Goal: Answer question/provide support

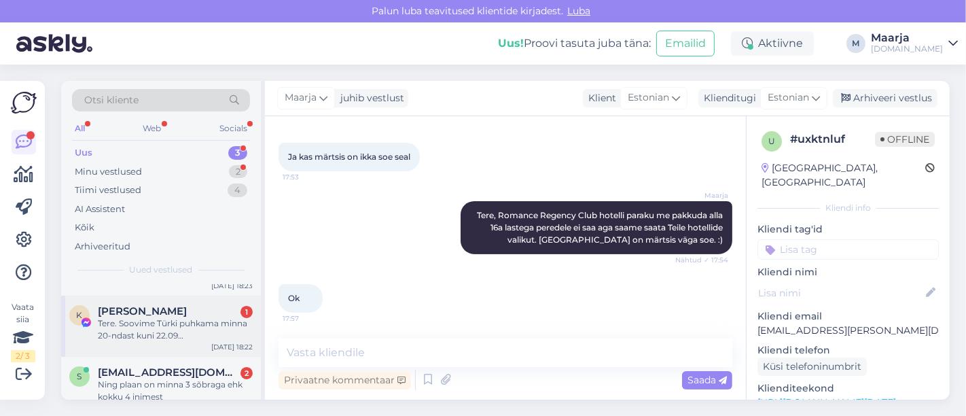
scroll to position [54, 0]
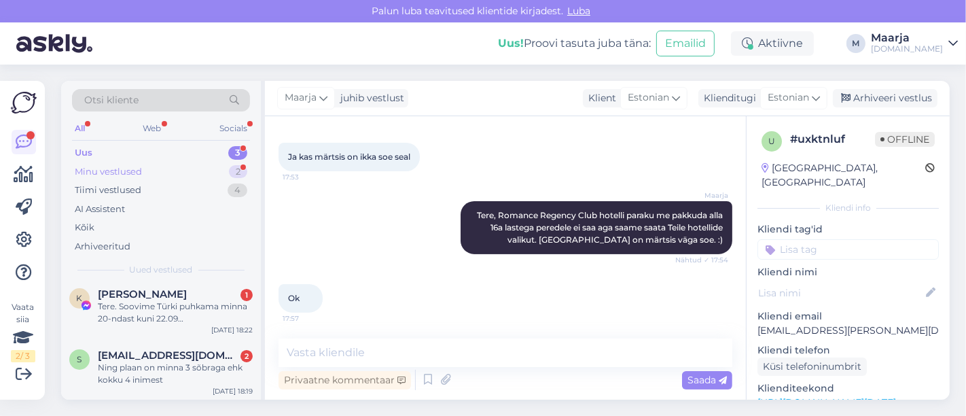
click at [158, 176] on div "Minu vestlused 2" at bounding box center [161, 171] width 178 height 19
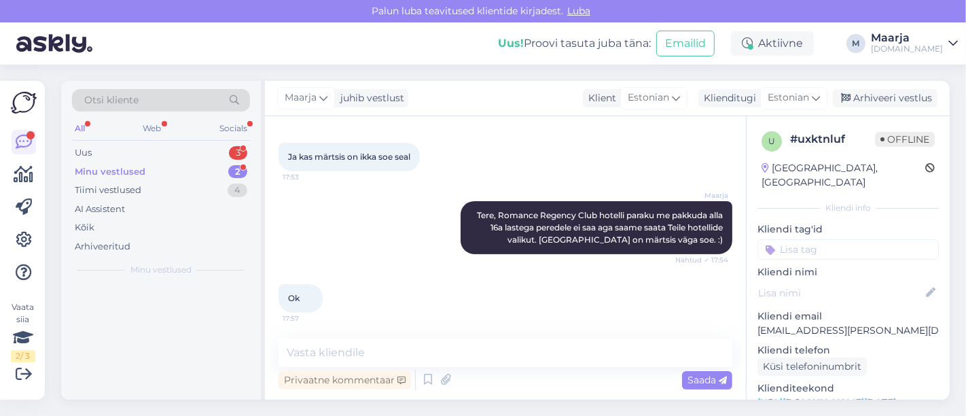
scroll to position [0, 0]
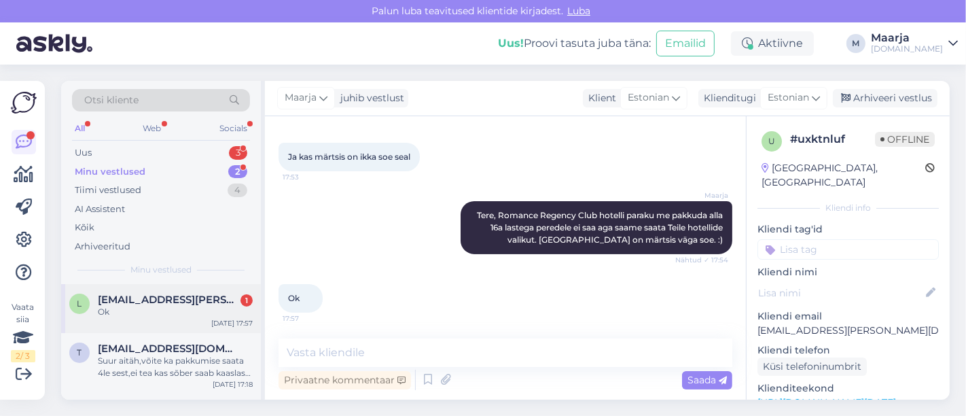
click at [160, 302] on span "[EMAIL_ADDRESS][PERSON_NAME][DOMAIN_NAME]" at bounding box center [168, 299] width 141 height 12
click at [111, 149] on div "Uus 3" at bounding box center [161, 152] width 178 height 19
click at [162, 306] on div "Attachment" at bounding box center [175, 312] width 155 height 12
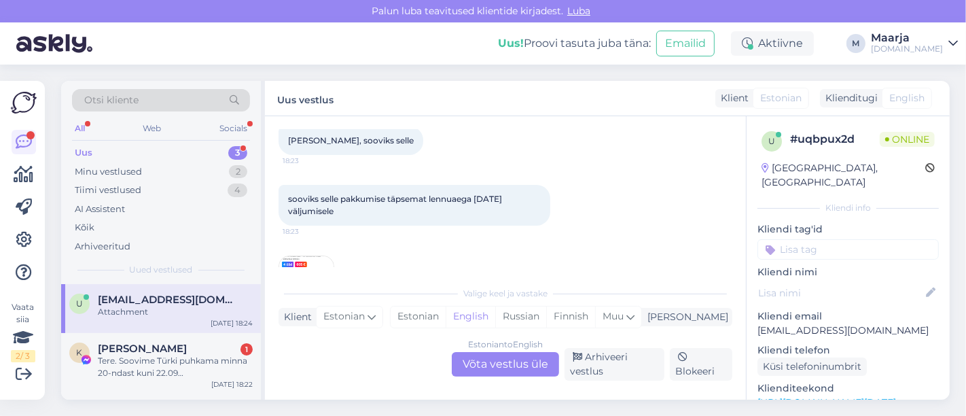
scroll to position [133, 0]
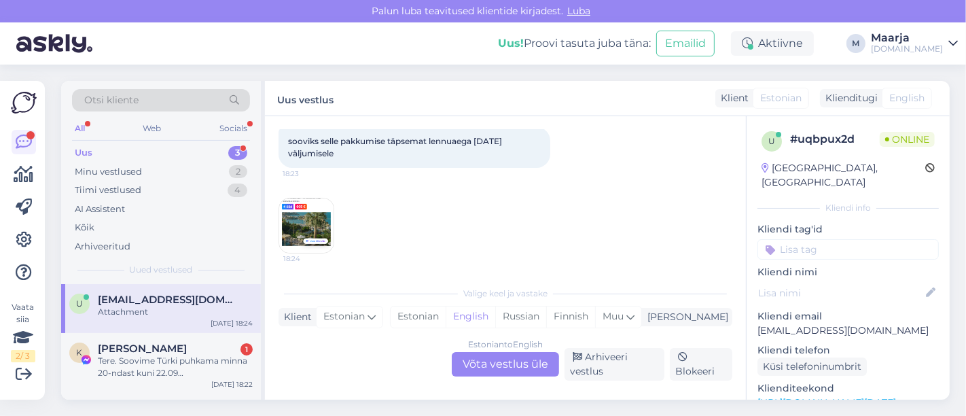
click at [303, 230] on img at bounding box center [306, 225] width 54 height 54
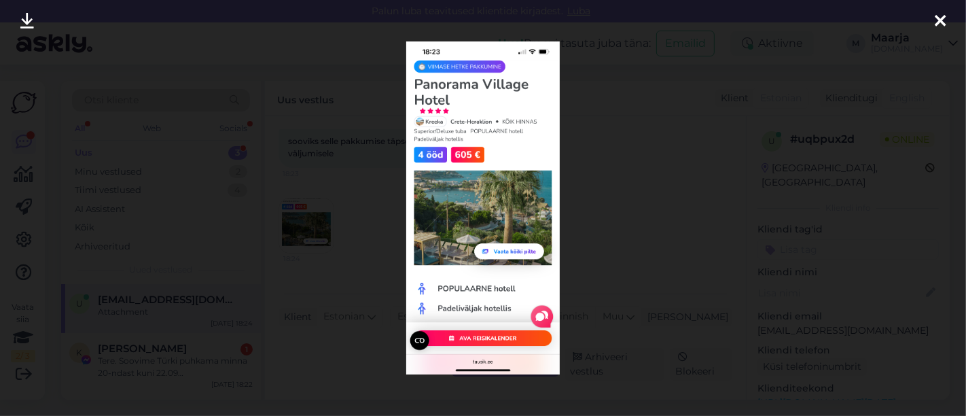
click at [940, 16] on icon at bounding box center [939, 22] width 11 height 18
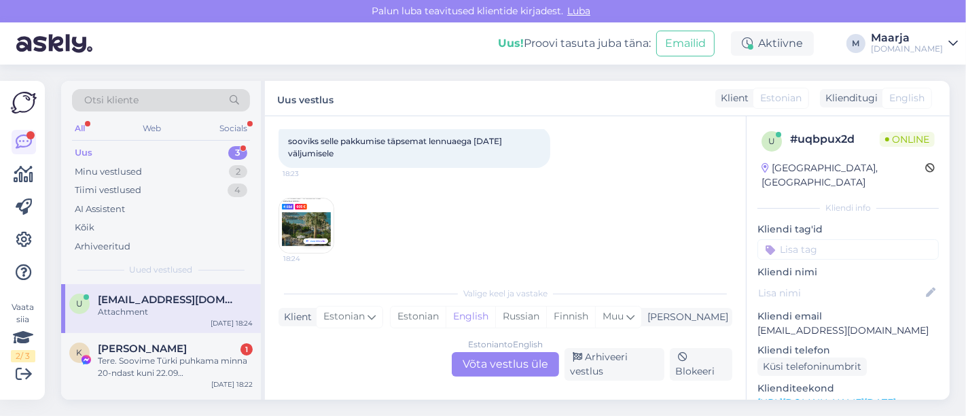
click at [816, 396] on link "[URL][DOMAIN_NAME][DATE]" at bounding box center [826, 402] width 139 height 12
click at [446, 317] on div "Estonian" at bounding box center [417, 316] width 55 height 20
click at [475, 365] on div "Estonian to Estonian Võta vestlus üle" at bounding box center [505, 364] width 107 height 24
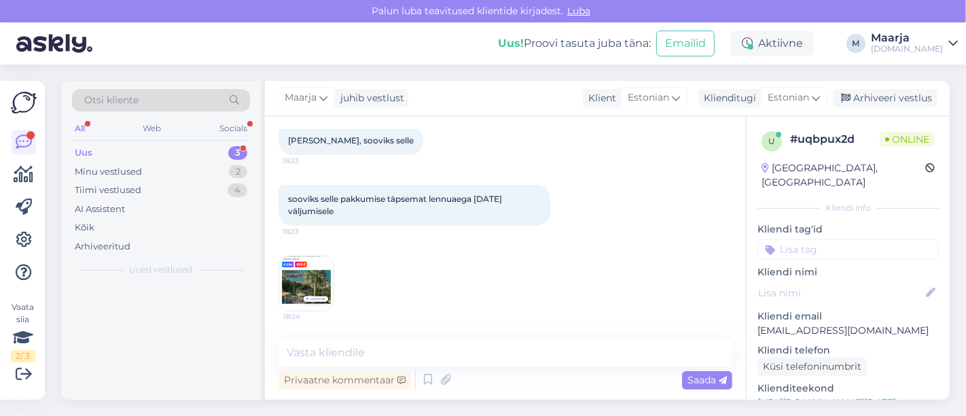
scroll to position [74, 0]
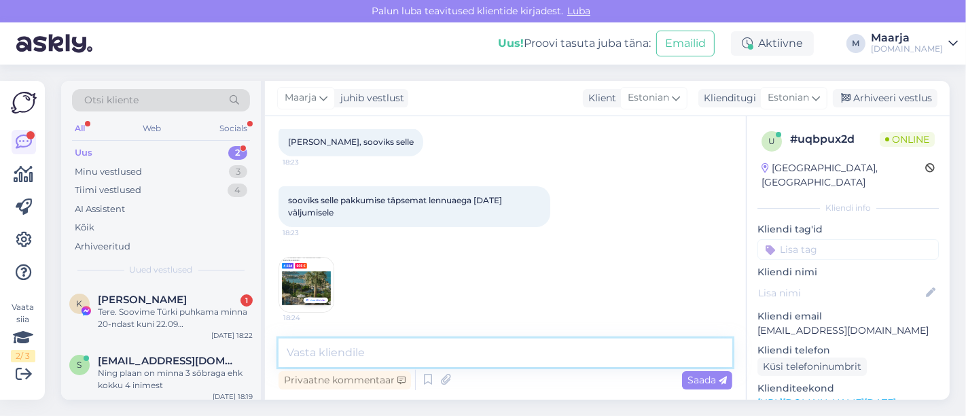
click at [402, 359] on textarea at bounding box center [505, 352] width 454 height 29
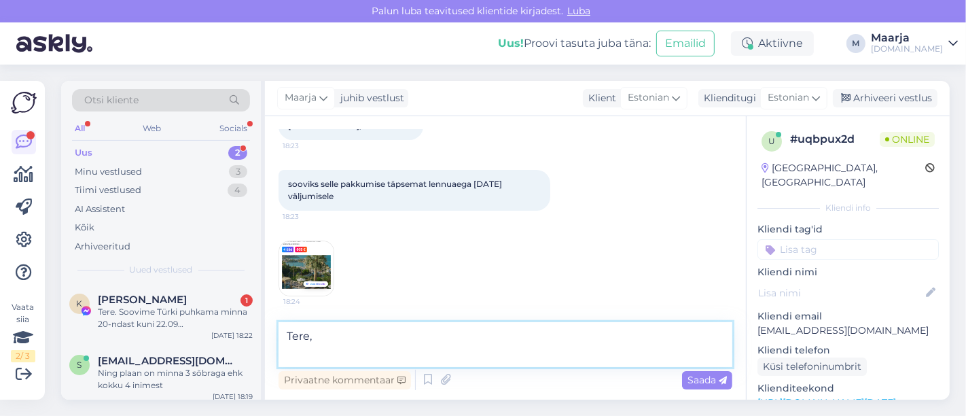
paste textarea "Reisi lennuajad on allolevad (võivad muutuda): 24.09 [GEOGRAPHIC_DATA] - [GEOGR…"
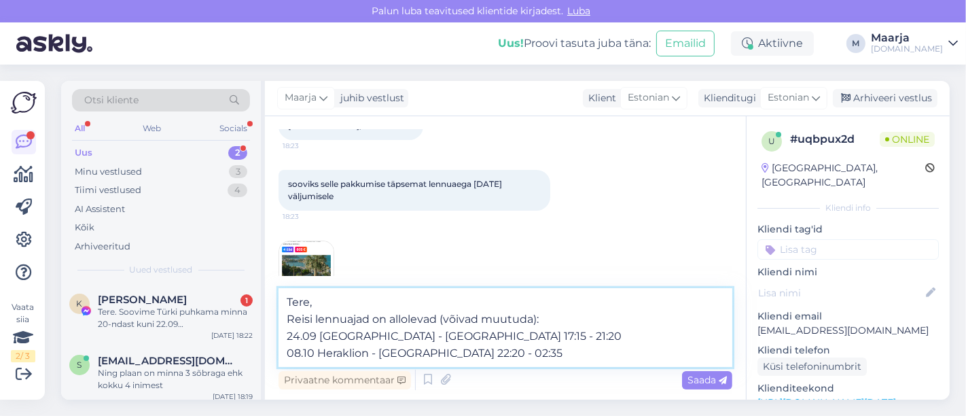
scroll to position [124, 0]
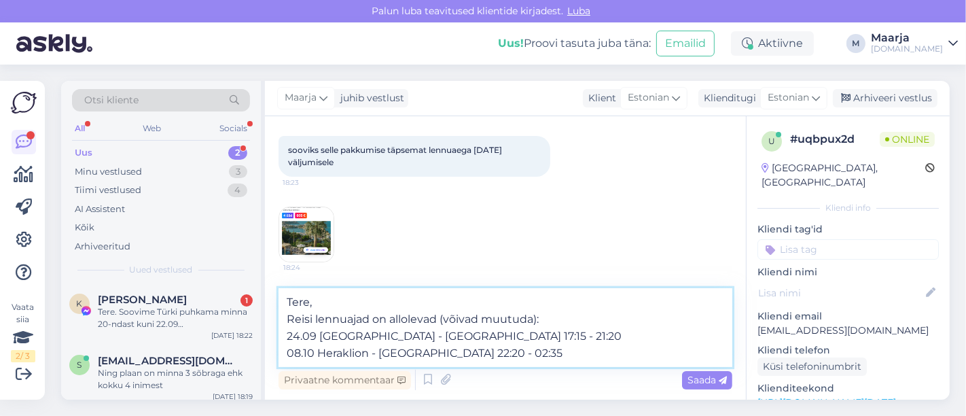
click at [294, 338] on textarea "Tere, Reisi lennuajad on allolevad (võivad muutuda): 24.09 [GEOGRAPHIC_DATA] - …" at bounding box center [505, 327] width 454 height 79
drag, startPoint x: 299, startPoint y: 356, endPoint x: 266, endPoint y: 356, distance: 33.3
click at [266, 356] on div "Vestlus algas [DATE] Tere, sooviks selle 18:23 sooviks selle pakkumise täpsemat…" at bounding box center [505, 257] width 481 height 283
drag, startPoint x: 310, startPoint y: 359, endPoint x: 300, endPoint y: 358, distance: 9.5
click at [300, 358] on textarea "Tere, Reisi lennuajad on allolevad (võivad muutuda): 23.09 [GEOGRAPHIC_DATA] - …" at bounding box center [505, 327] width 454 height 79
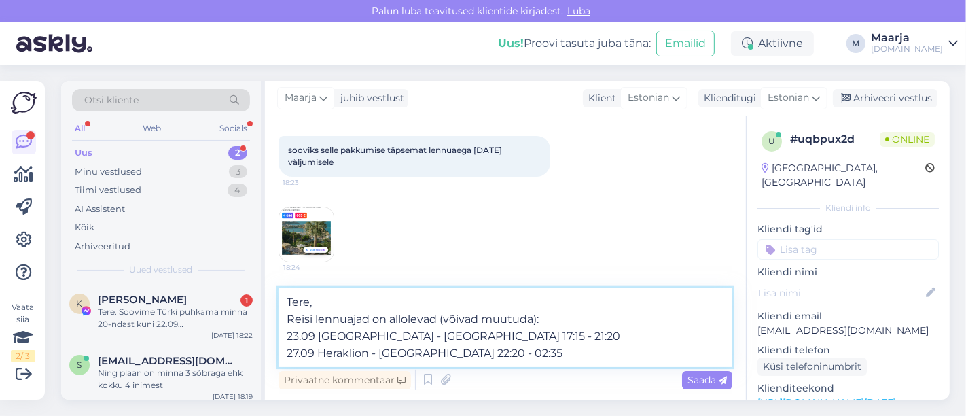
drag, startPoint x: 473, startPoint y: 338, endPoint x: 424, endPoint y: 338, distance: 48.2
click at [424, 338] on textarea "Tere, Reisi lennuajad on allolevad (võivad muutuda): 23.09 [GEOGRAPHIC_DATA] - …" at bounding box center [505, 327] width 454 height 79
drag, startPoint x: 511, startPoint y: 354, endPoint x: 420, endPoint y: 362, distance: 90.6
click at [420, 362] on textarea "Tere, Reisi lennuajad on allolevad (võivad muutuda): 23.09 [GEOGRAPHIC_DATA] - …" at bounding box center [505, 327] width 454 height 79
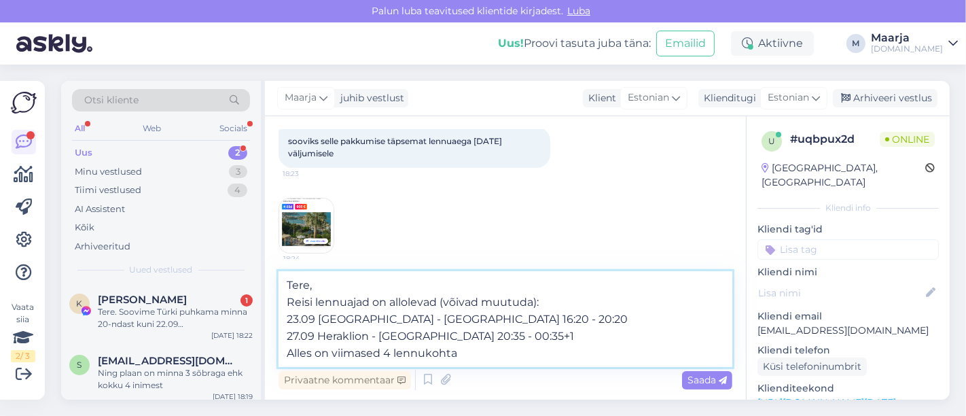
type textarea "Tere, Reisi lennuajad on allolevad (võivad muutuda): 23.09 [GEOGRAPHIC_DATA] - …"
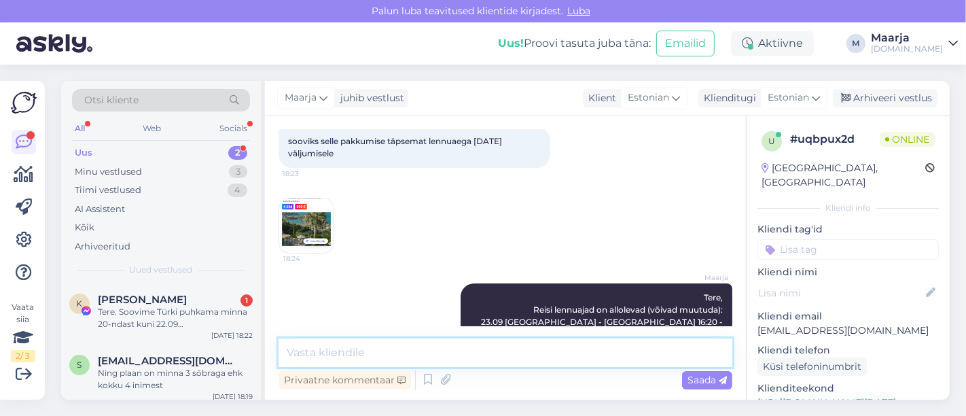
scroll to position [181, 0]
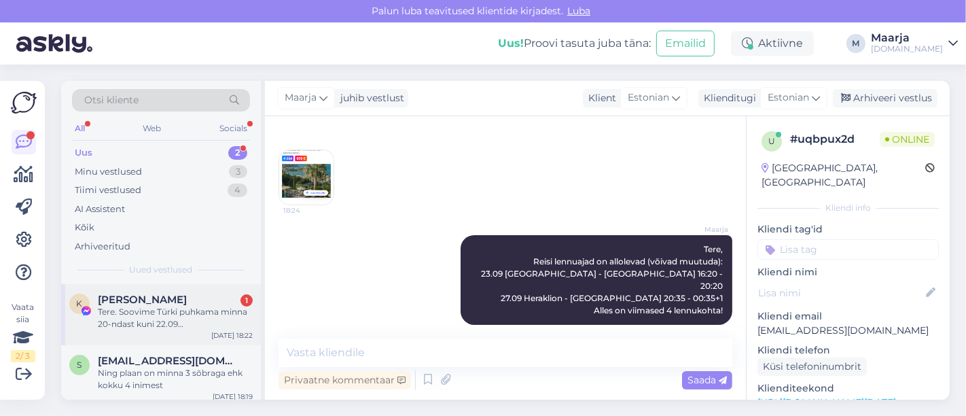
click at [177, 311] on div "Tere. Soovime Türki puhkama minna 20-ndast kuni 22.09 väljumisega,6ööd,kõik hin…" at bounding box center [175, 318] width 155 height 24
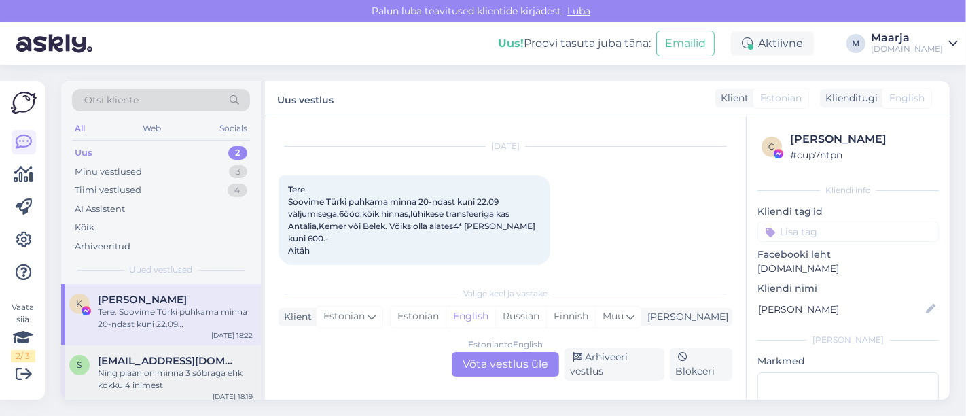
click at [180, 369] on div "Ning plaan on minna 3 sõbraga ehk kokku 4 inimest" at bounding box center [175, 379] width 155 height 24
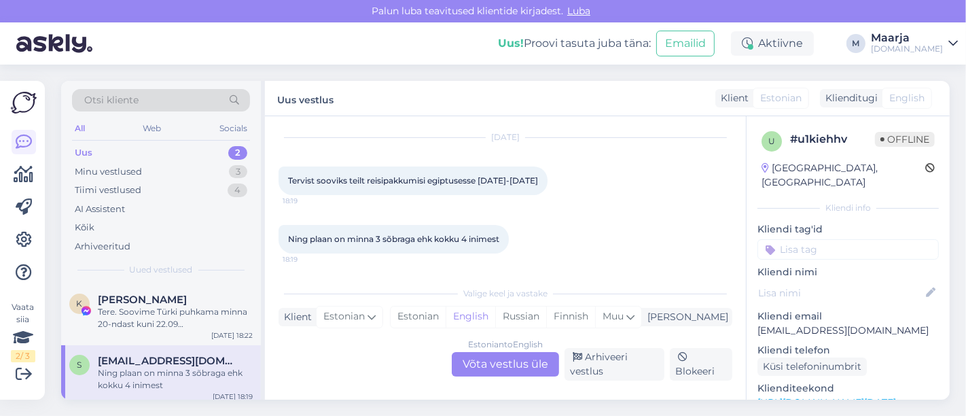
click at [832, 396] on link "[URL][DOMAIN_NAME][DATE]" at bounding box center [826, 402] width 139 height 12
click at [446, 324] on div "Estonian" at bounding box center [417, 316] width 55 height 20
click at [478, 358] on div "Estonian to Estonian Võta vestlus üle" at bounding box center [505, 364] width 107 height 24
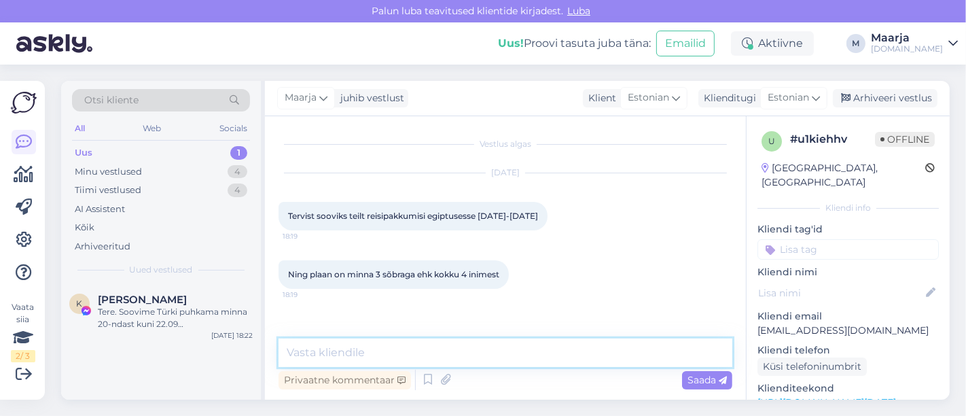
click at [374, 343] on textarea at bounding box center [505, 352] width 454 height 29
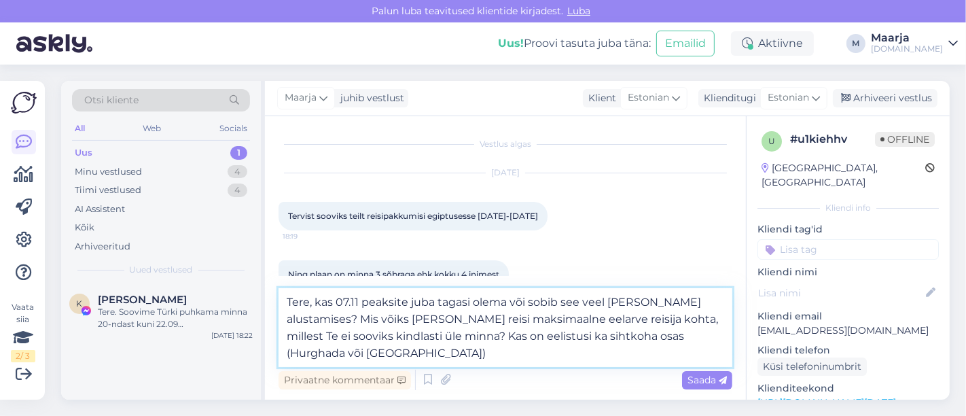
type textarea "Tere, kas 07.11 peaksite juba tagasi olema või sobib see veel [PERSON_NAME] alu…"
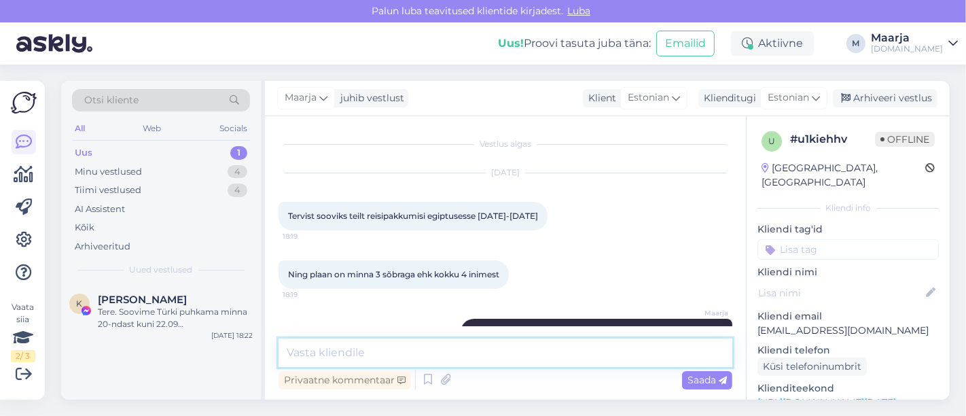
scroll to position [84, 0]
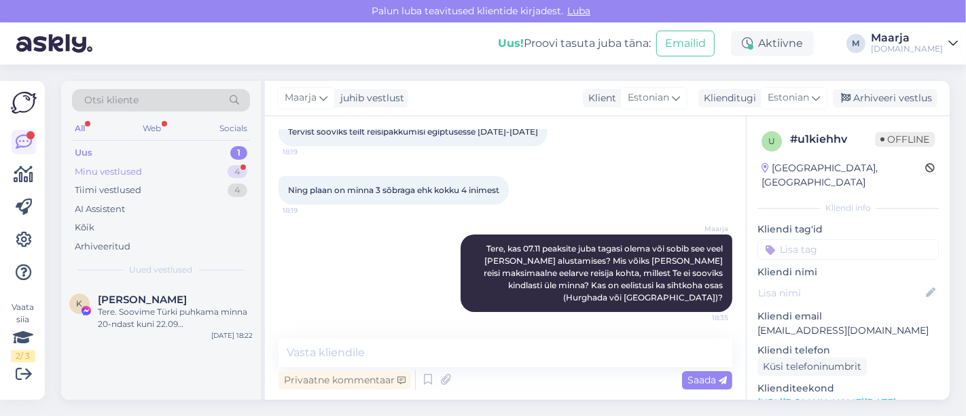
click at [131, 171] on div "Minu vestlused" at bounding box center [108, 172] width 67 height 14
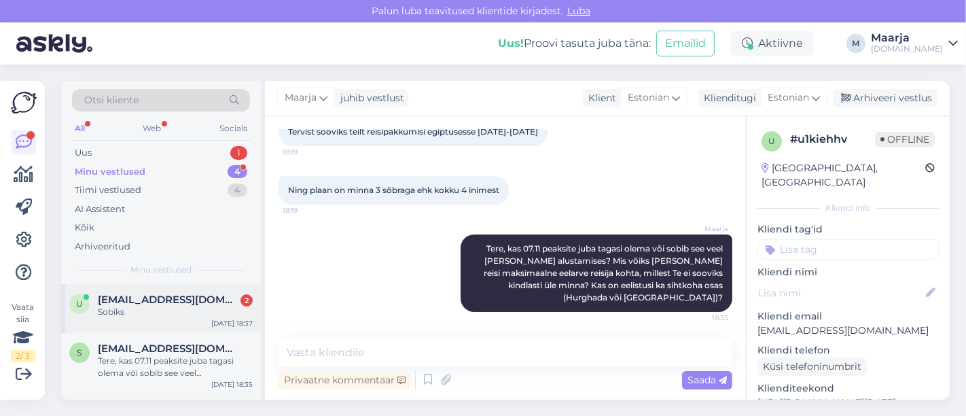
click at [170, 311] on div "Sobiks" at bounding box center [175, 312] width 155 height 12
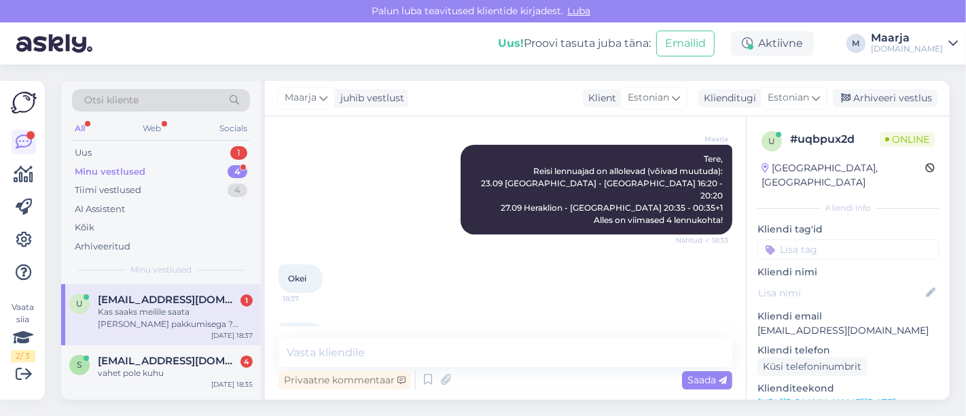
scroll to position [143, 0]
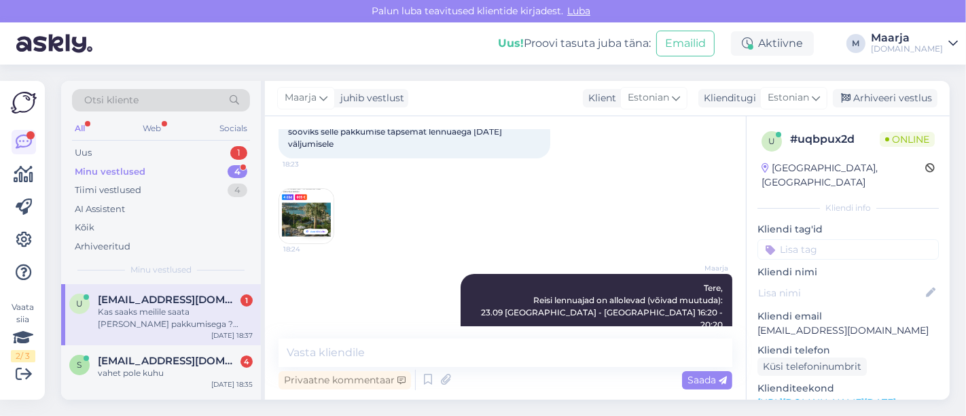
click at [318, 211] on img at bounding box center [306, 216] width 54 height 54
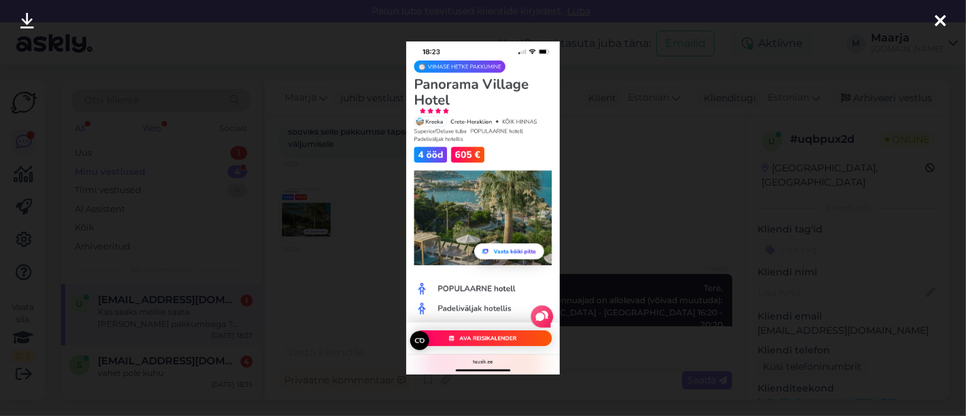
click at [945, 16] on icon at bounding box center [939, 22] width 11 height 18
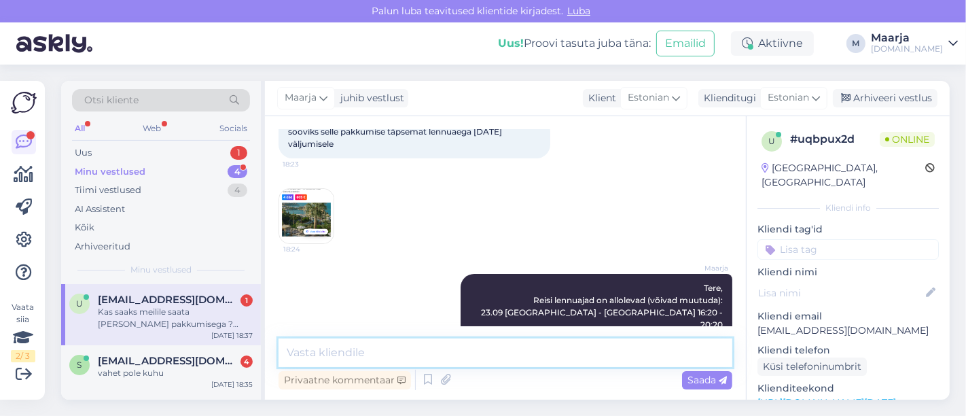
click at [360, 358] on textarea at bounding box center [505, 352] width 454 height 29
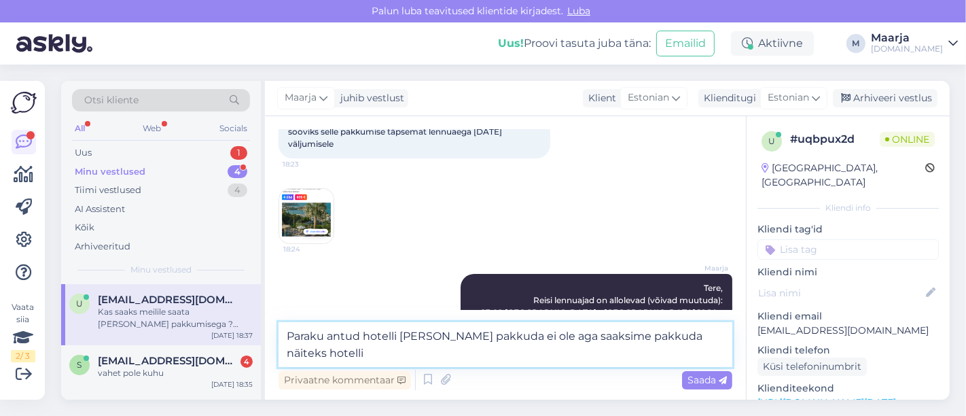
paste textarea "Santa Marina Unique (4)"
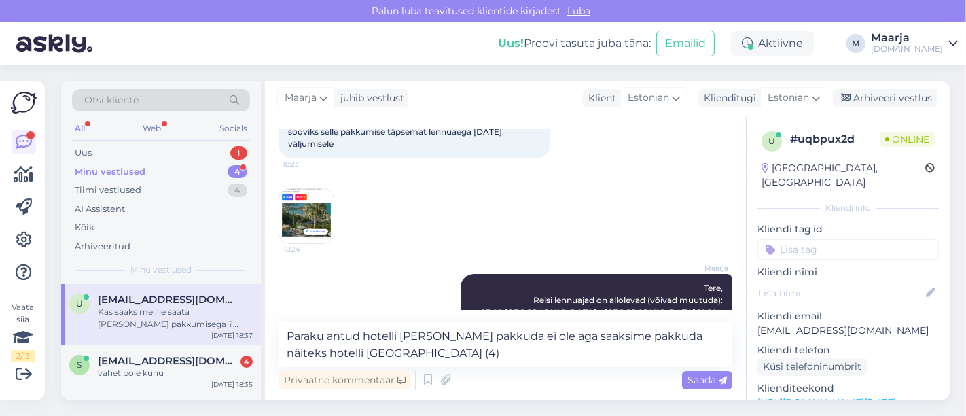
click at [296, 212] on img at bounding box center [306, 216] width 54 height 54
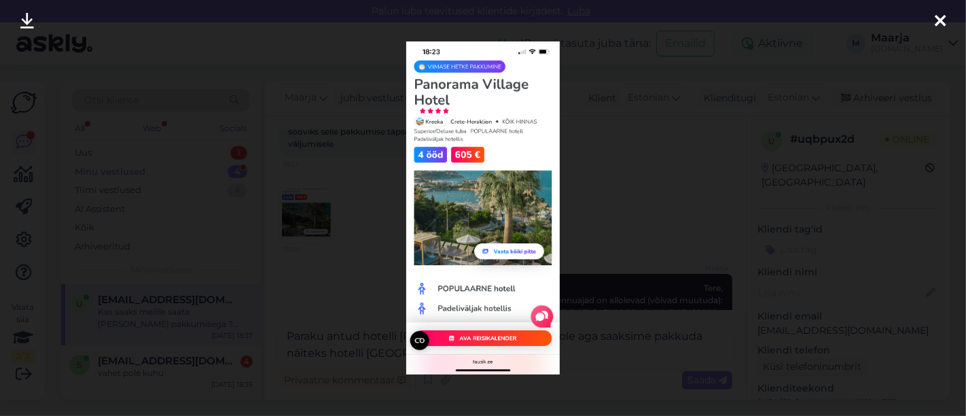
drag, startPoint x: 943, startPoint y: 18, endPoint x: 888, endPoint y: 3, distance: 56.5
click at [942, 18] on icon at bounding box center [939, 22] width 11 height 18
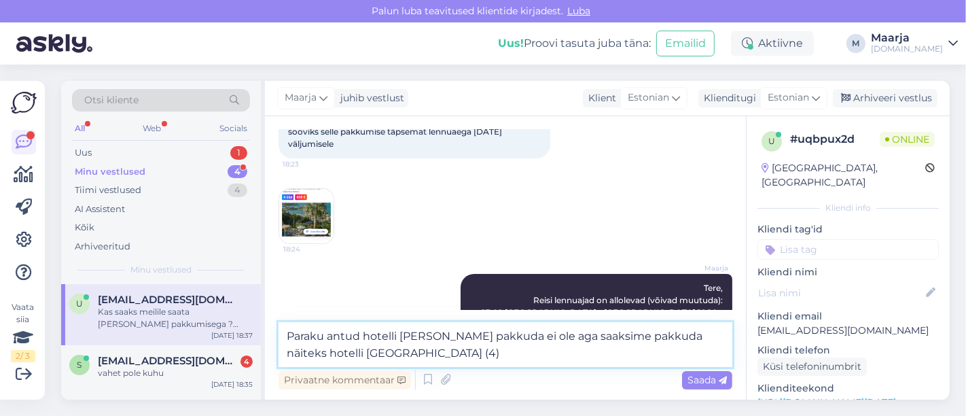
click at [469, 348] on textarea "Paraku antud hotelli [PERSON_NAME] pakkuda ei ole aga saaksime pakkuda näiteks …" at bounding box center [505, 344] width 454 height 45
paste textarea "Hommiku- ja õhtusöök"
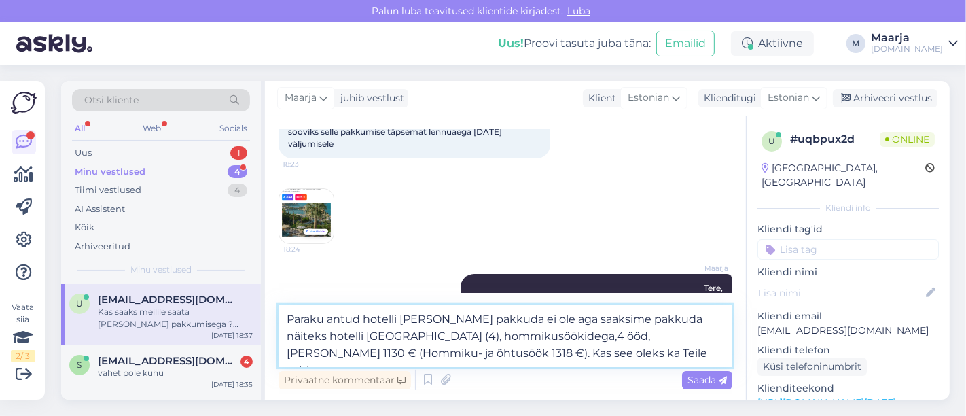
type textarea "Paraku antud hotelli [PERSON_NAME] pakkuda ei ole aga saaksime pakkuda näiteks …"
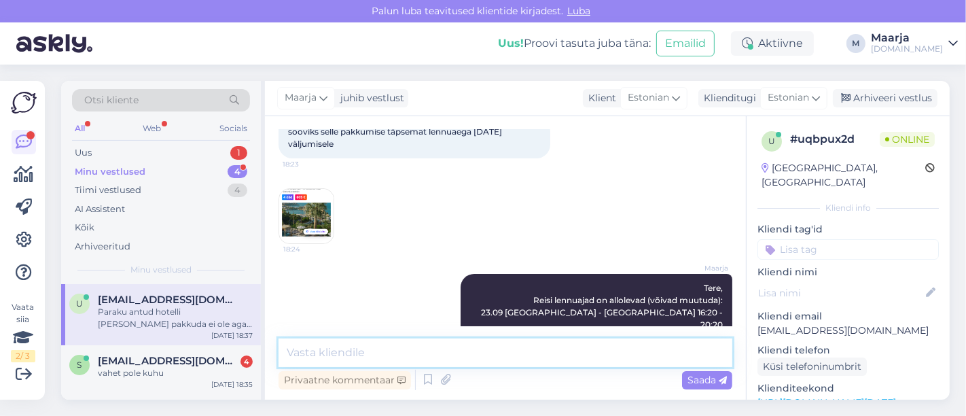
scroll to position [464, 0]
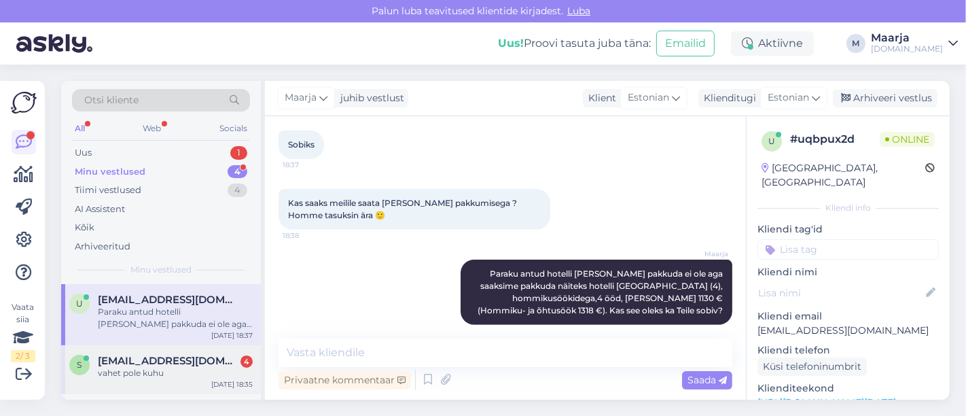
click at [166, 381] on div "s [EMAIL_ADDRESS][DOMAIN_NAME] 4 vahet pole kuhu [DATE] 18:35" at bounding box center [161, 369] width 200 height 49
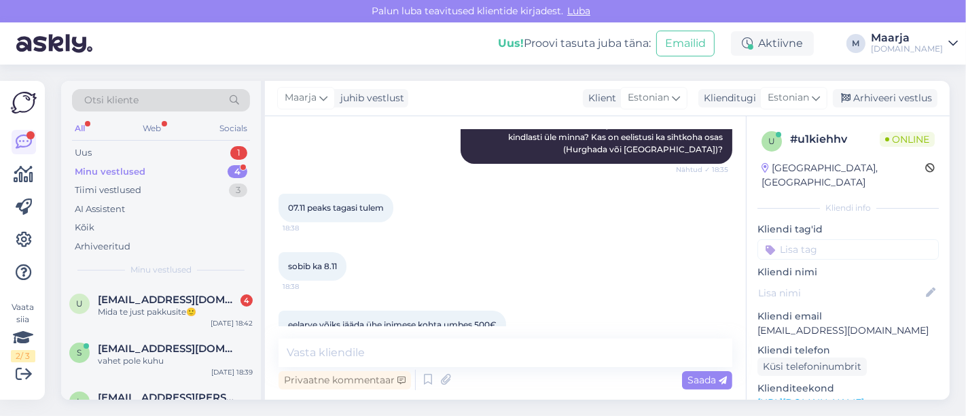
scroll to position [318, 0]
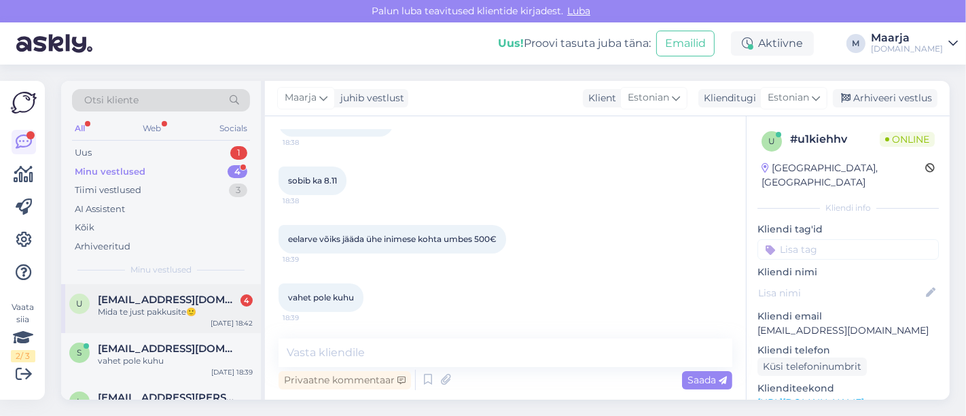
click at [187, 304] on span "[EMAIL_ADDRESS][DOMAIN_NAME]" at bounding box center [168, 299] width 141 height 12
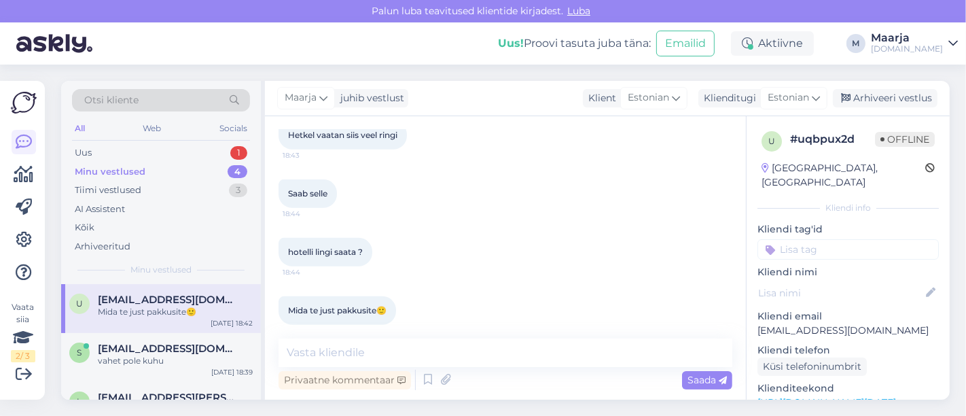
scroll to position [471, 0]
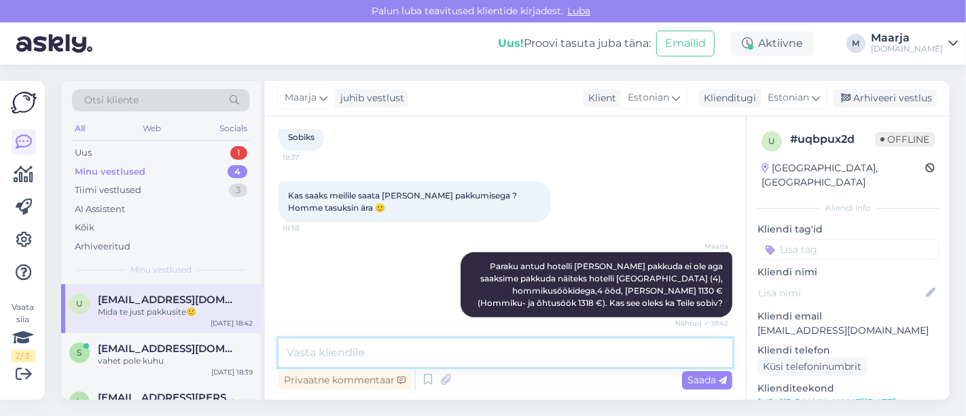
click at [510, 354] on textarea at bounding box center [505, 352] width 454 height 29
paste textarea "[URL][DOMAIN_NAME]"
type textarea "[URL][DOMAIN_NAME]"
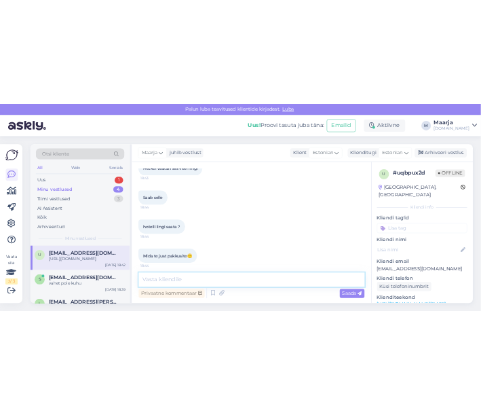
scroll to position [756, 0]
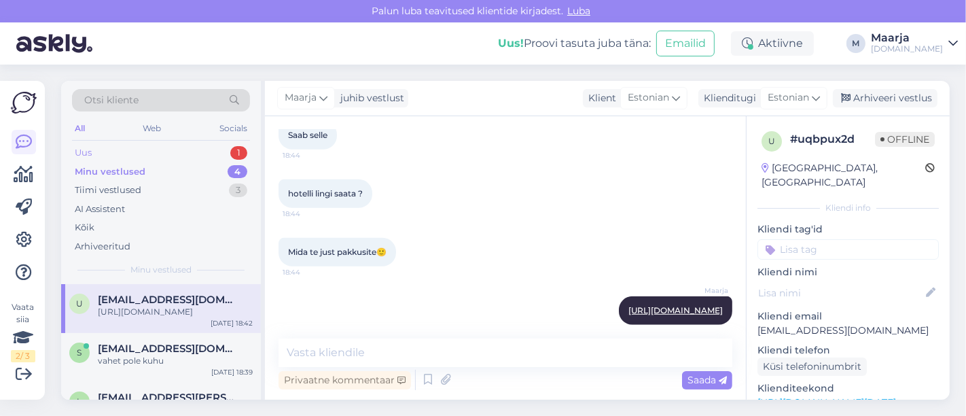
click at [139, 151] on div "Uus 1" at bounding box center [161, 152] width 178 height 19
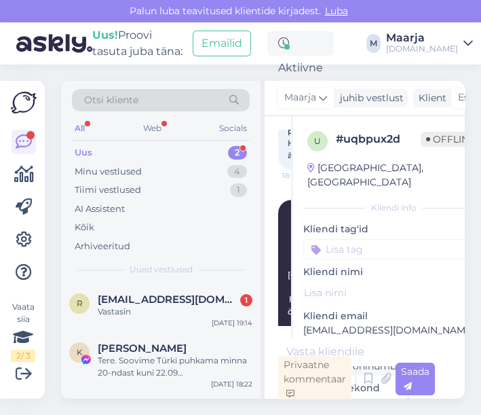
scroll to position [1257, 0]
click at [151, 303] on span "[EMAIL_ADDRESS][DOMAIN_NAME]" at bounding box center [168, 299] width 141 height 12
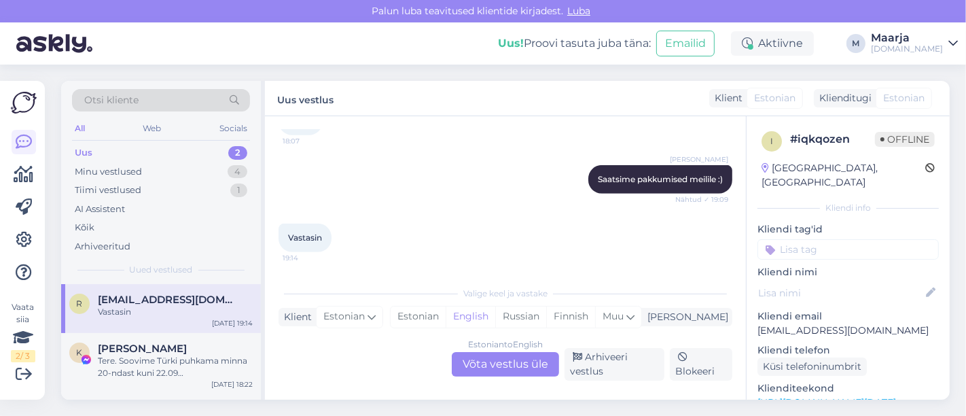
scroll to position [800, 0]
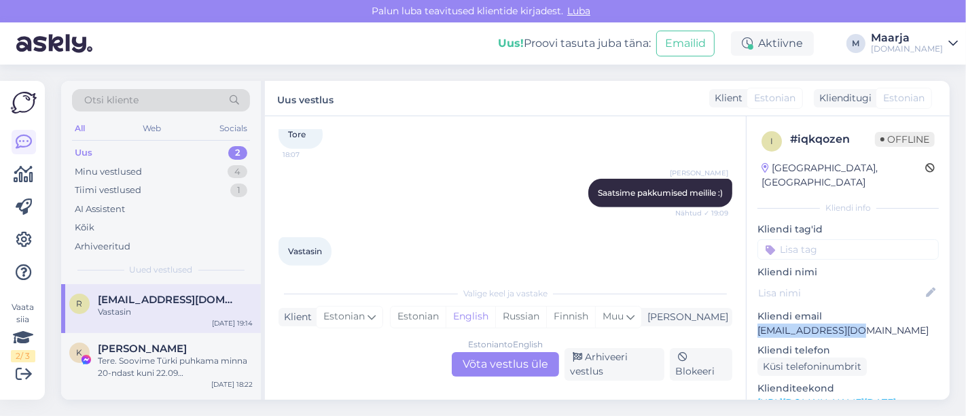
drag, startPoint x: 862, startPoint y: 320, endPoint x: 757, endPoint y: 317, distance: 104.6
click at [757, 323] on p "[EMAIL_ADDRESS][DOMAIN_NAME]" at bounding box center [847, 330] width 181 height 14
copy p "[EMAIL_ADDRESS][DOMAIN_NAME]"
click at [446, 315] on div "Estonian English Russian Finnish Muu" at bounding box center [516, 317] width 252 height 22
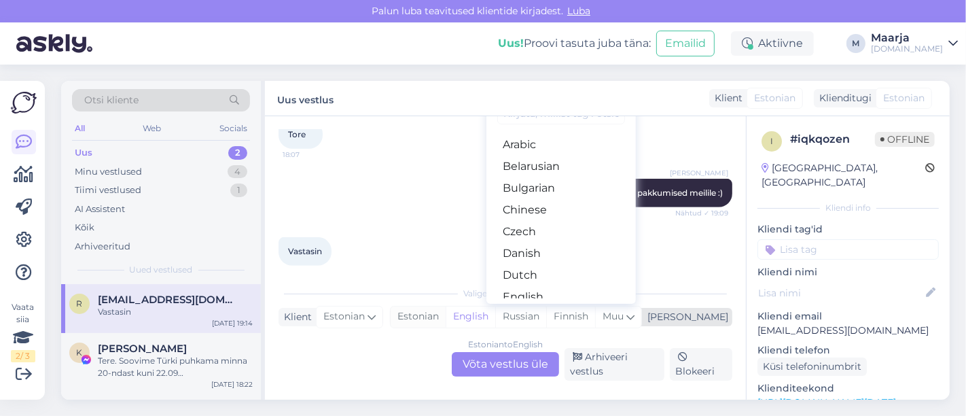
click at [446, 317] on div "Estonian" at bounding box center [417, 316] width 55 height 20
click at [485, 357] on div "Estonian to Estonian Võta vestlus üle" at bounding box center [505, 364] width 107 height 24
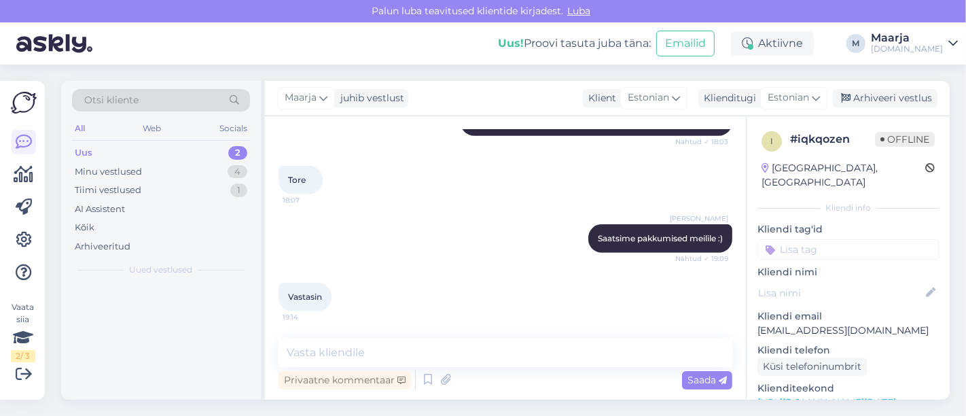
scroll to position [741, 0]
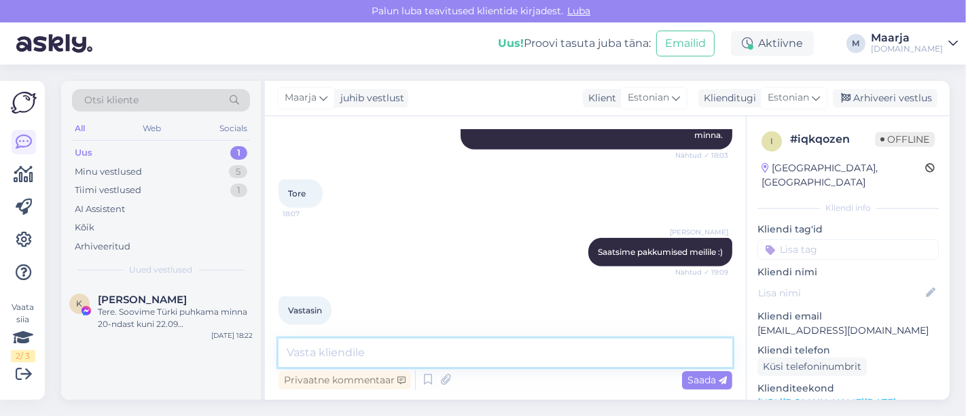
click at [397, 362] on textarea at bounding box center [505, 352] width 454 height 29
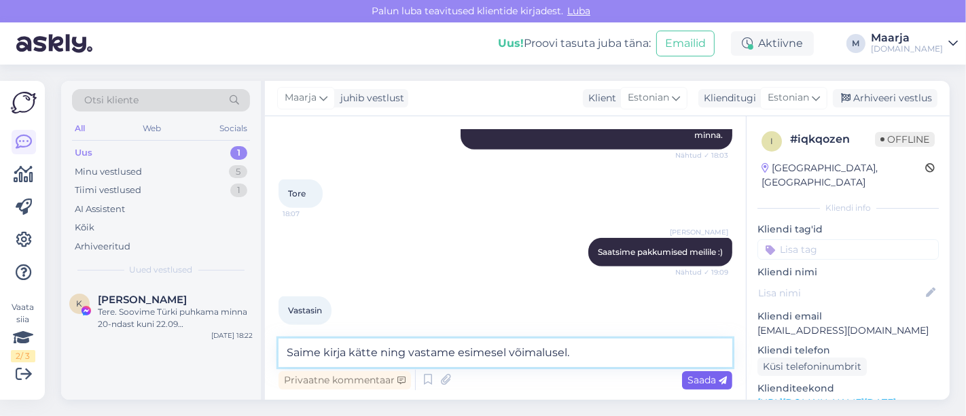
type textarea "Saime kirja kätte ning vastame esimesel võimalusel."
click at [705, 383] on span "Saada" at bounding box center [706, 380] width 39 height 12
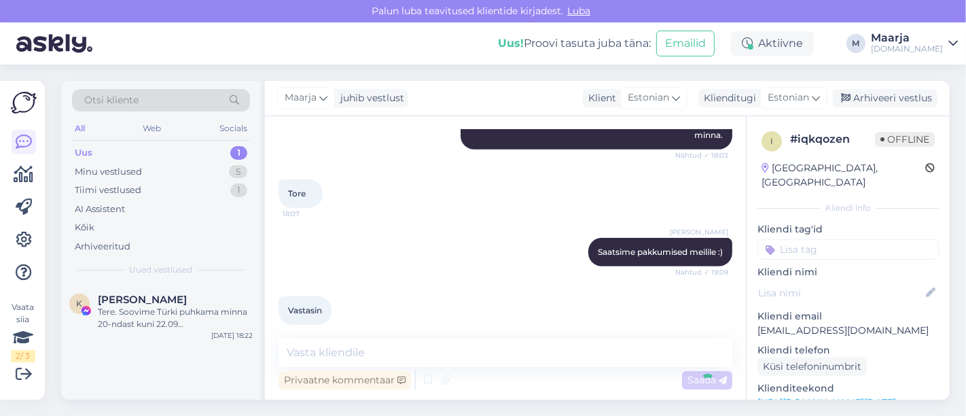
scroll to position [799, 0]
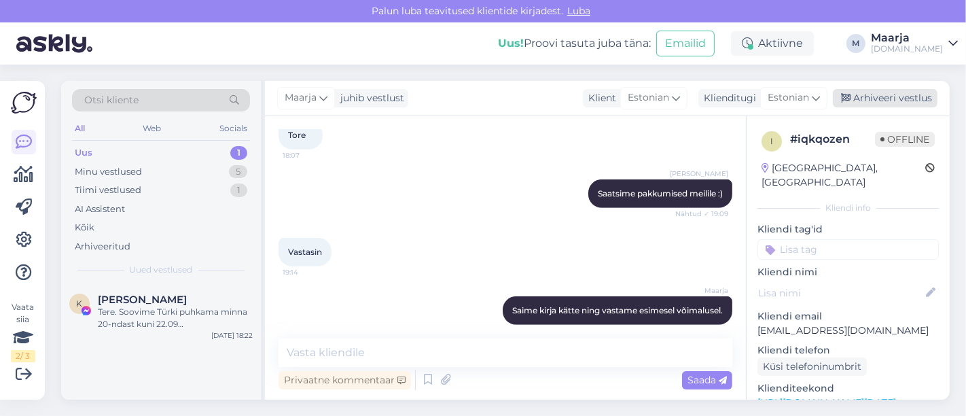
click at [871, 103] on div "Arhiveeri vestlus" at bounding box center [885, 98] width 105 height 18
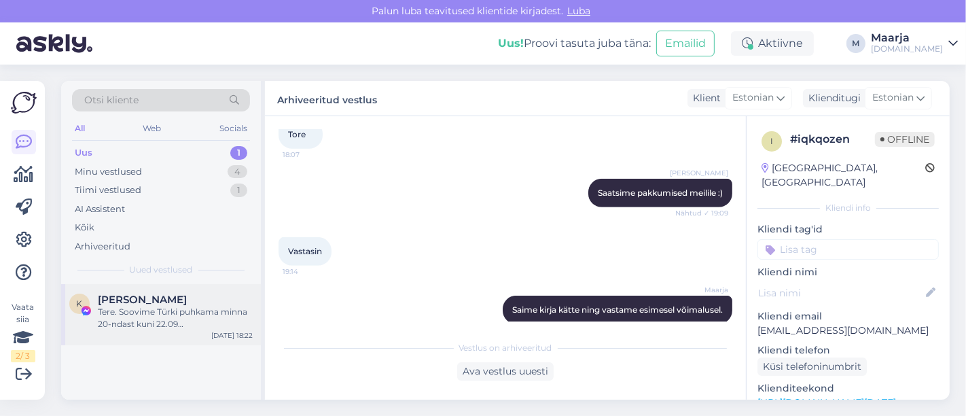
click at [139, 319] on div "Tere. Soovime Türki puhkama minna 20-ndast kuni 22.09 väljumisega,6ööd,kõik hin…" at bounding box center [175, 318] width 155 height 24
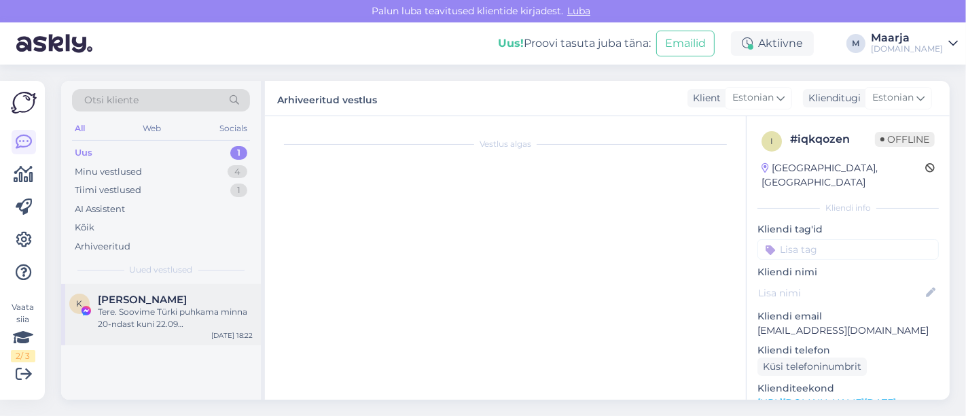
scroll to position [26, 0]
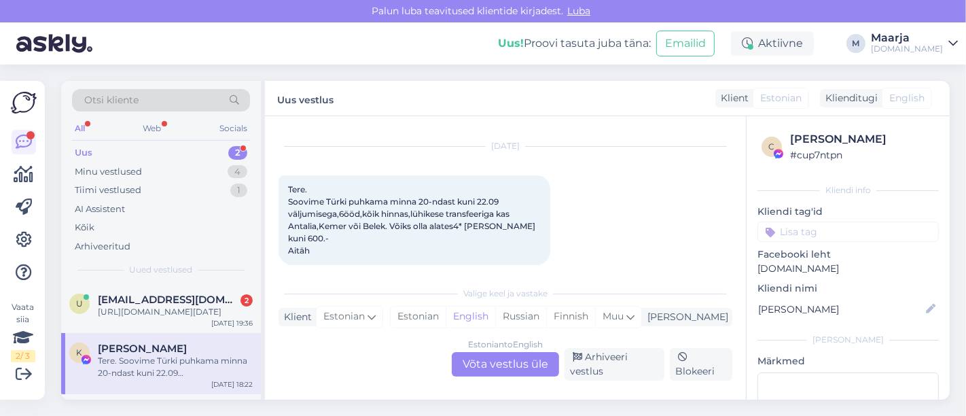
click at [111, 151] on div "Uus 2" at bounding box center [161, 152] width 178 height 19
click at [130, 318] on div "[URL][DOMAIN_NAME][DATE]" at bounding box center [175, 312] width 155 height 12
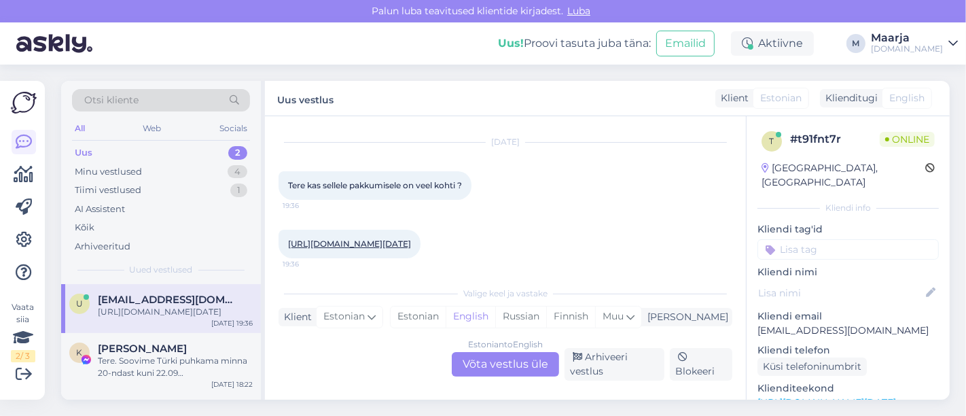
scroll to position [48, 0]
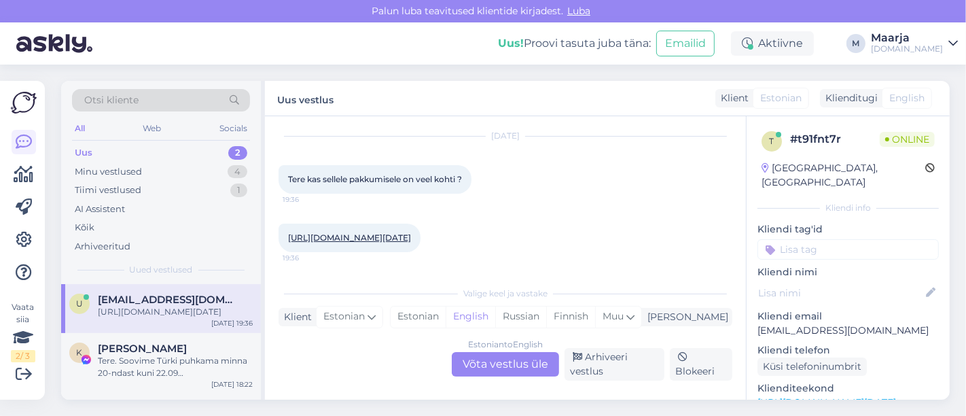
click at [338, 232] on link "[URL][DOMAIN_NAME][DATE]" at bounding box center [349, 237] width 123 height 10
click at [495, 325] on div "English" at bounding box center [471, 316] width 50 height 20
click at [446, 321] on div "Estonian" at bounding box center [417, 316] width 55 height 20
click at [485, 369] on div "Estonian to Estonian Võta vestlus üle" at bounding box center [505, 364] width 107 height 24
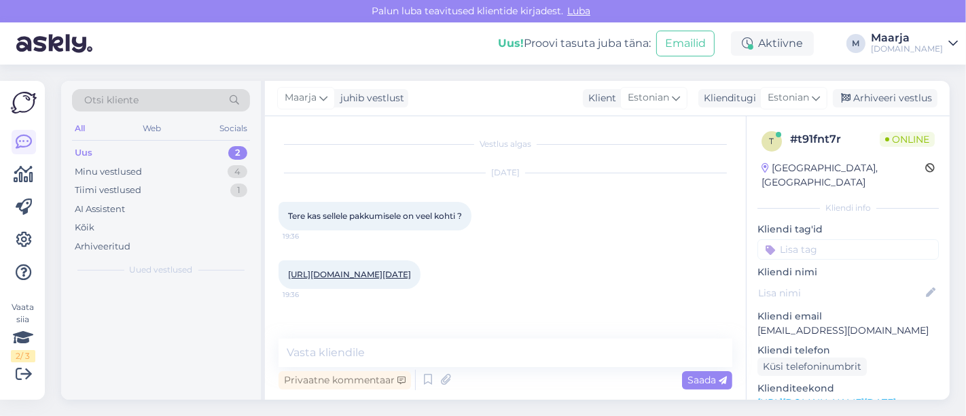
scroll to position [0, 0]
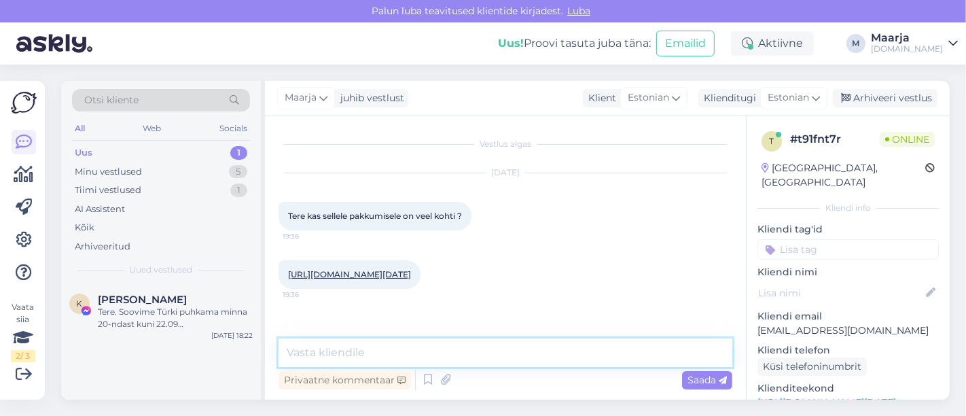
click at [390, 349] on textarea at bounding box center [505, 352] width 454 height 29
type textarea "Tere, paraku on antud hotell samuti välja müüdud."
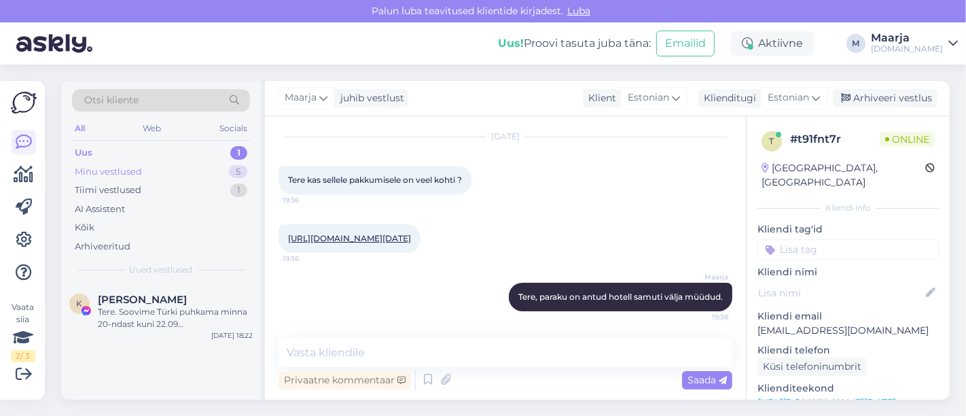
click at [122, 174] on div "Minu vestlused" at bounding box center [108, 172] width 67 height 14
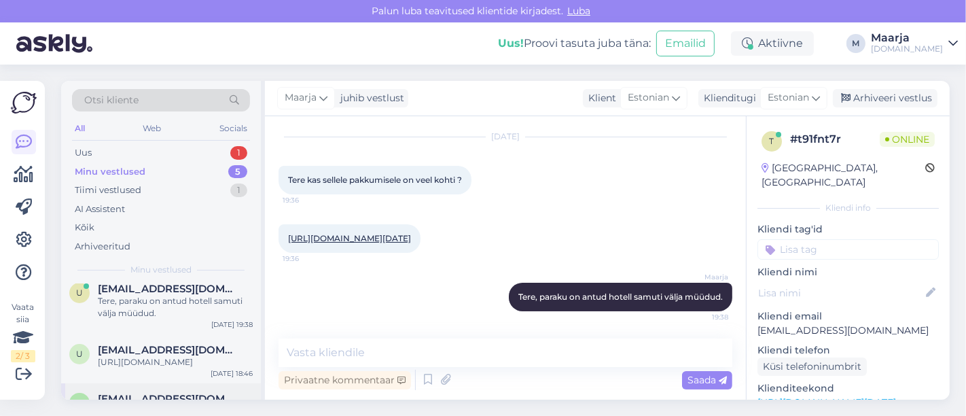
scroll to position [0, 0]
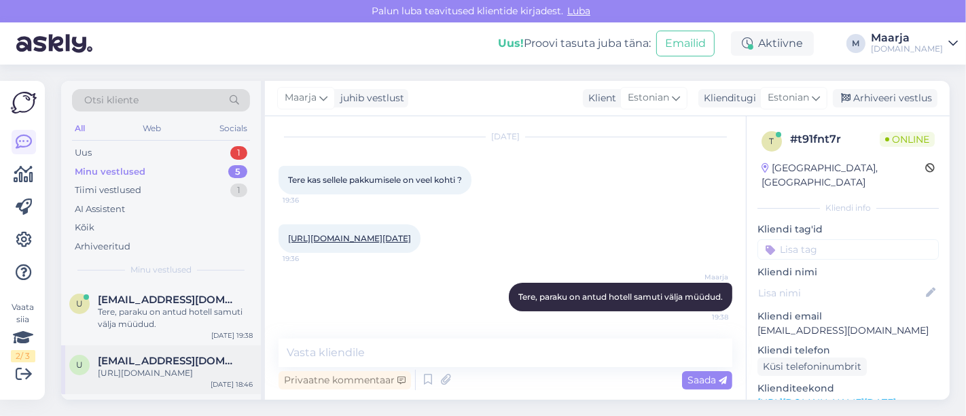
click at [145, 360] on span "[EMAIL_ADDRESS][DOMAIN_NAME]" at bounding box center [168, 360] width 141 height 12
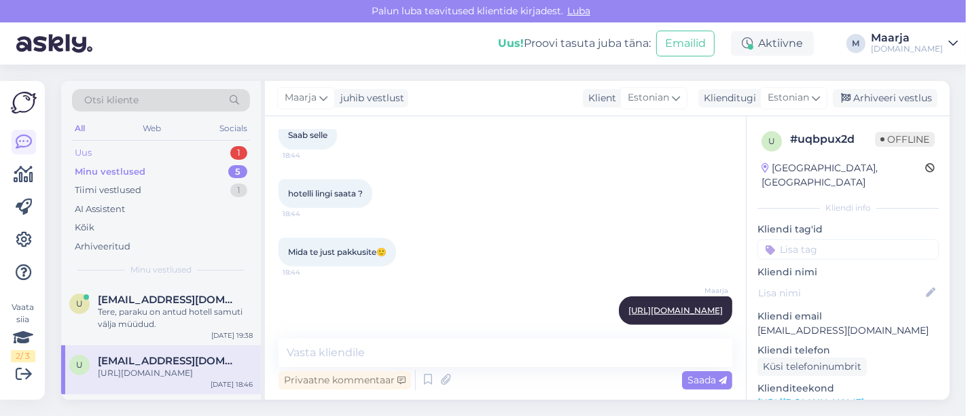
click at [102, 144] on div "Uus 1" at bounding box center [161, 152] width 178 height 19
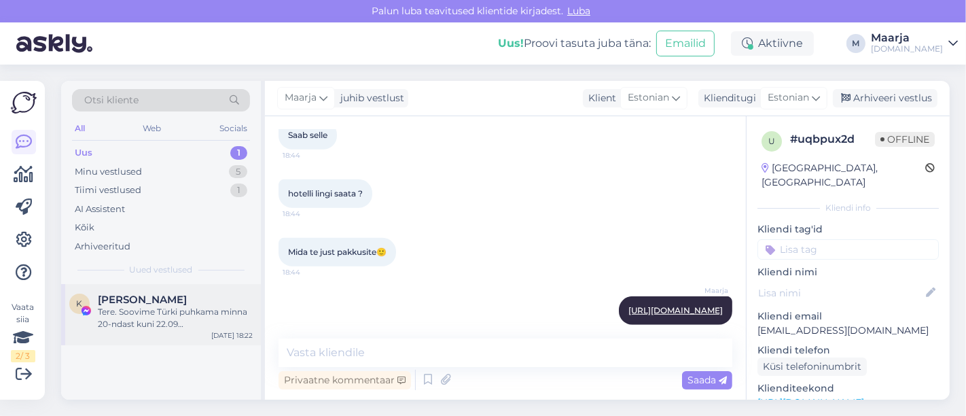
click at [141, 314] on div "Tere. Soovime Türki puhkama minna 20-ndast kuni 22.09 väljumisega,6ööd,kõik hin…" at bounding box center [175, 318] width 155 height 24
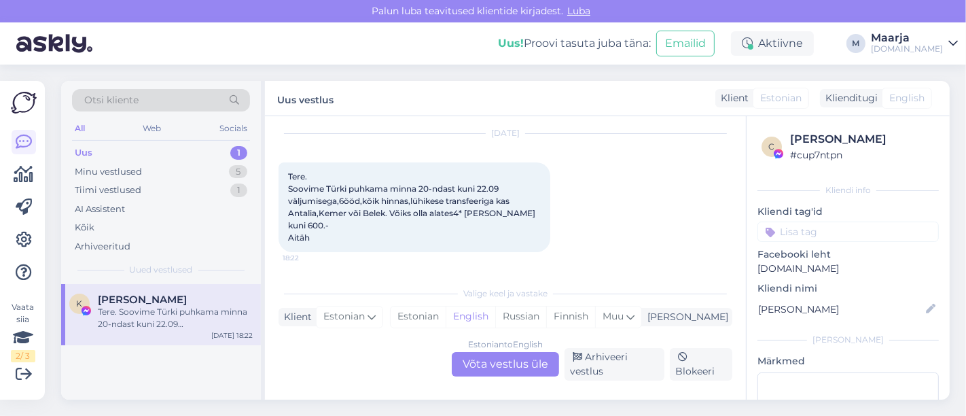
scroll to position [26, 0]
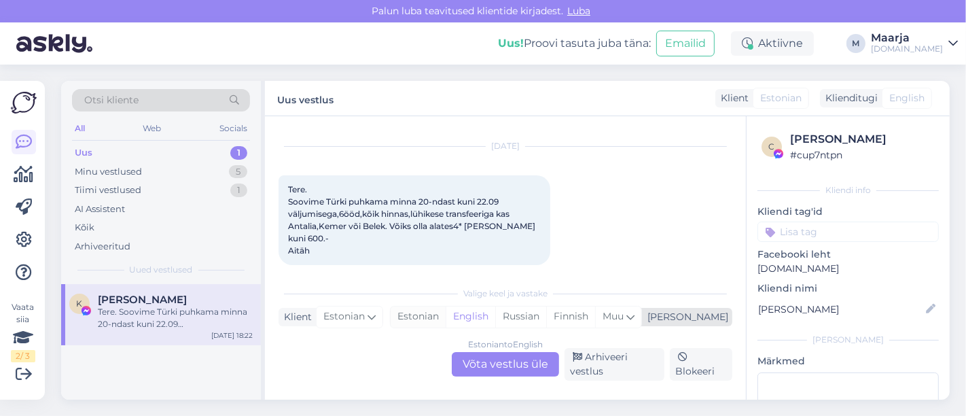
click at [446, 315] on div "Estonian" at bounding box center [417, 316] width 55 height 20
click at [483, 355] on div "Estonian to Estonian Võta vestlus üle" at bounding box center [505, 364] width 107 height 24
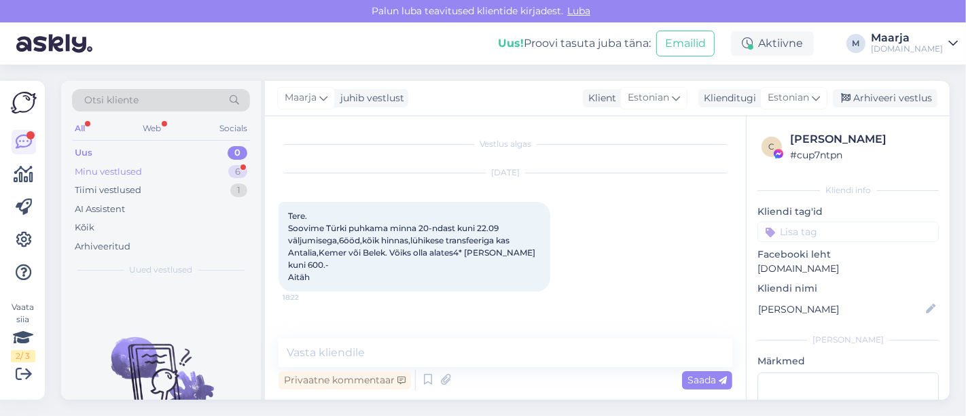
click at [169, 170] on div "Minu vestlused 6" at bounding box center [161, 171] width 178 height 19
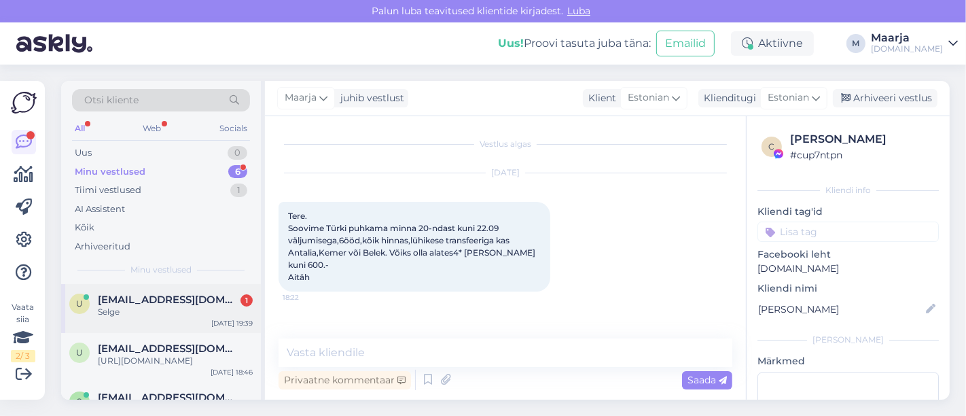
click at [141, 318] on div "U [EMAIL_ADDRESS][DOMAIN_NAME] 1 Selge [DATE] 19:39" at bounding box center [161, 308] width 200 height 49
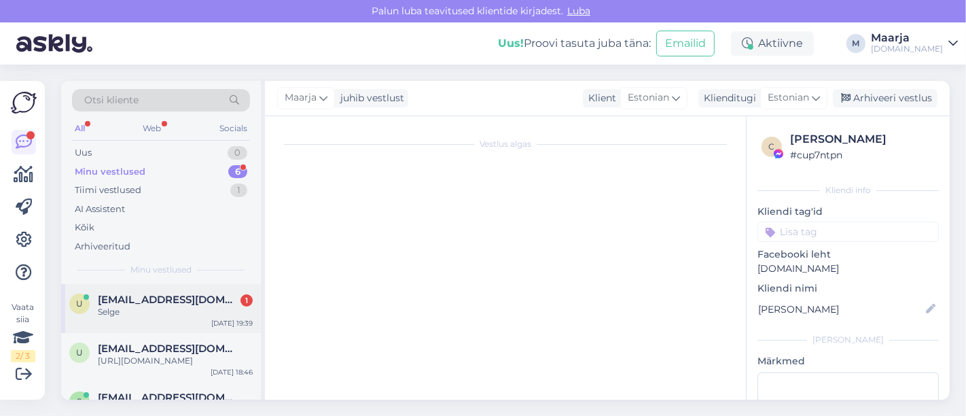
scroll to position [106, 0]
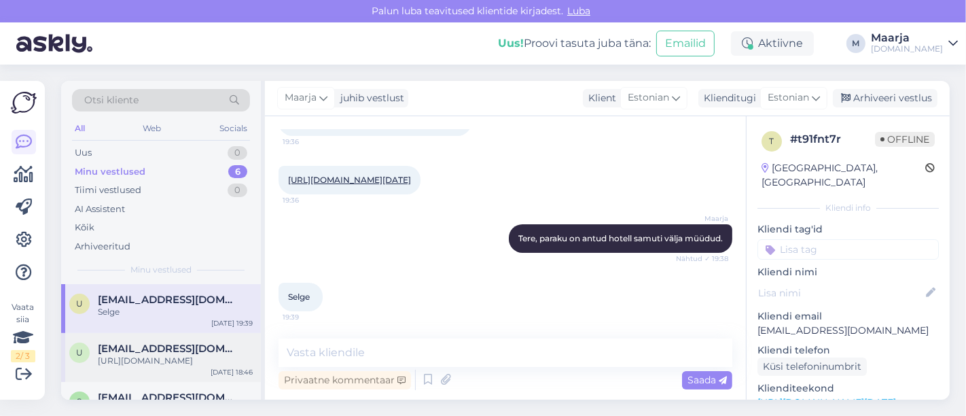
click at [91, 338] on div "U [EMAIL_ADDRESS][DOMAIN_NAME] [URL][DOMAIN_NAME] [DATE] 18:46" at bounding box center [161, 357] width 200 height 49
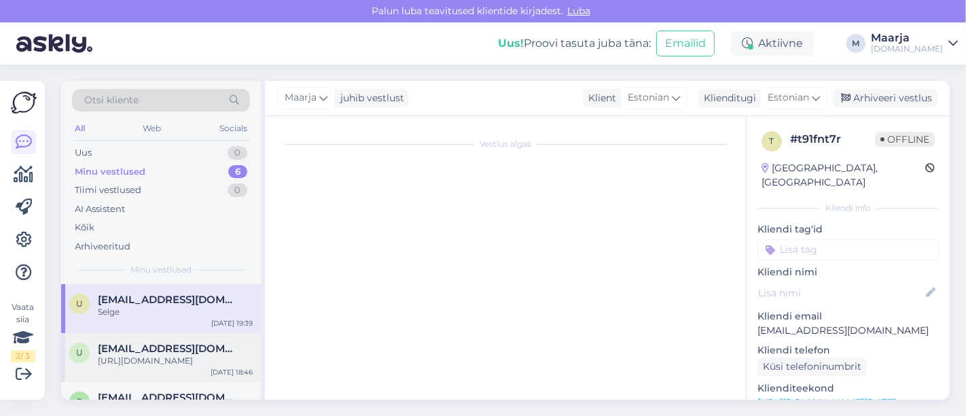
scroll to position [756, 0]
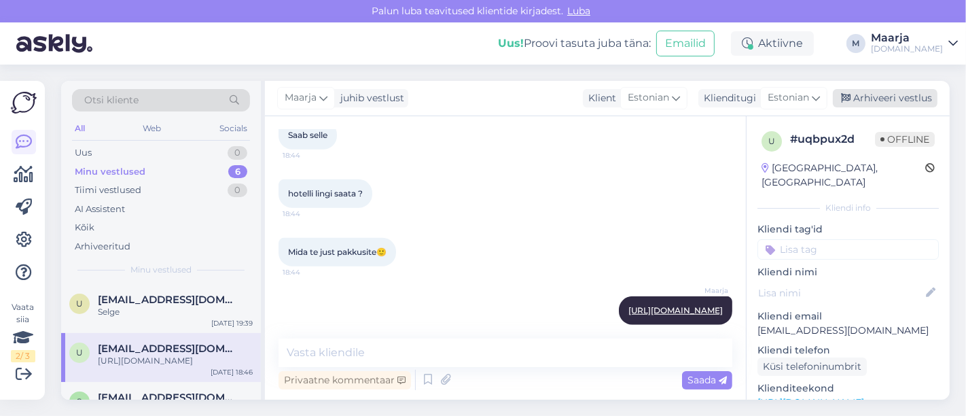
click at [862, 105] on div "Arhiveeri vestlus" at bounding box center [885, 98] width 105 height 18
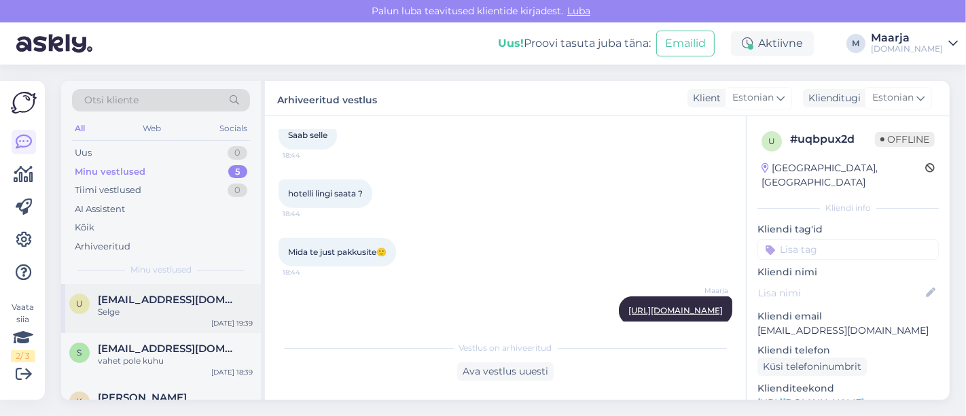
click at [162, 307] on div "Selge" at bounding box center [175, 312] width 155 height 12
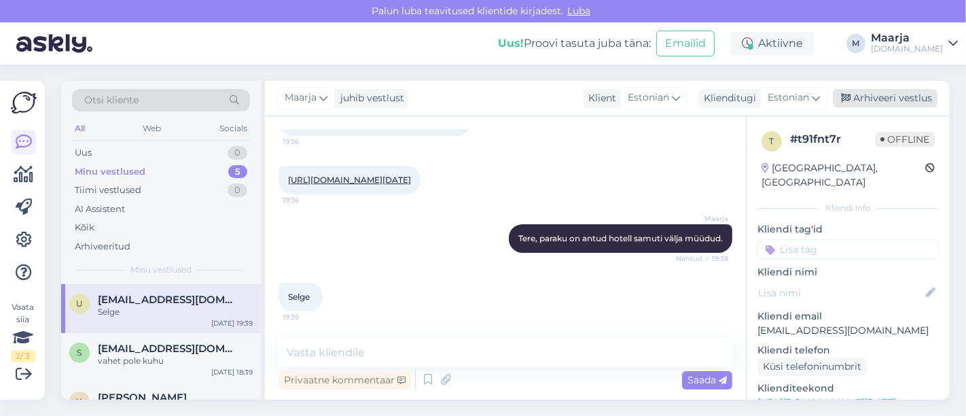
click at [886, 94] on div "Arhiveeri vestlus" at bounding box center [885, 98] width 105 height 18
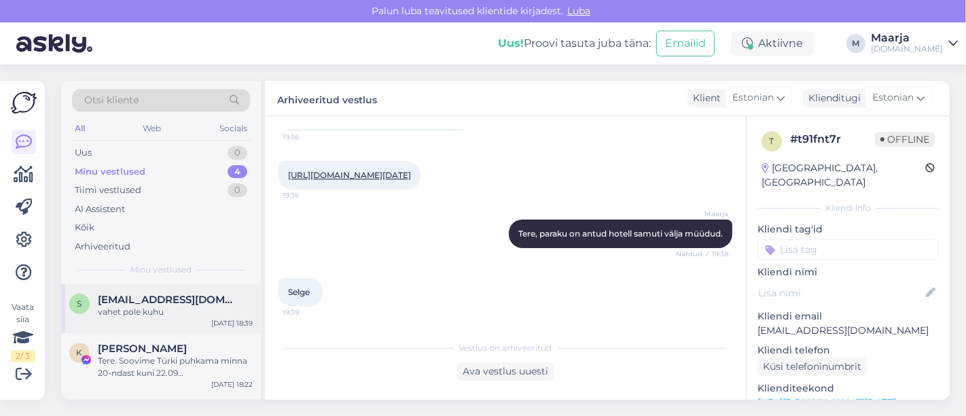
click at [159, 310] on div "vahet pole kuhu" at bounding box center [175, 312] width 155 height 12
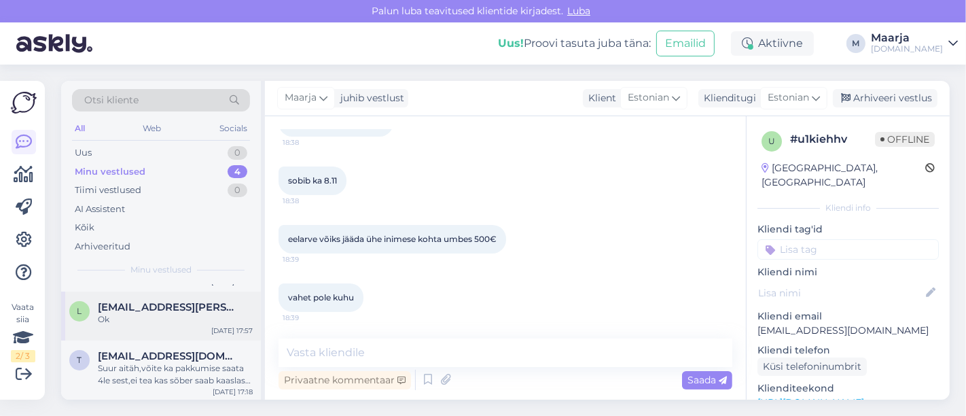
scroll to position [103, 0]
click at [162, 367] on div "Suur aitäh,võite ka pakkumise saata 4le sest,ei tea kas sõber saab kaaslase [PE…" at bounding box center [175, 374] width 155 height 24
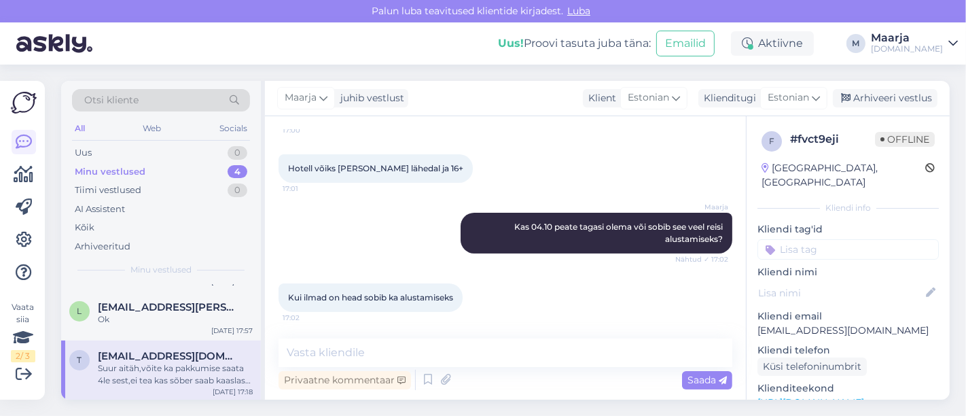
scroll to position [812, 0]
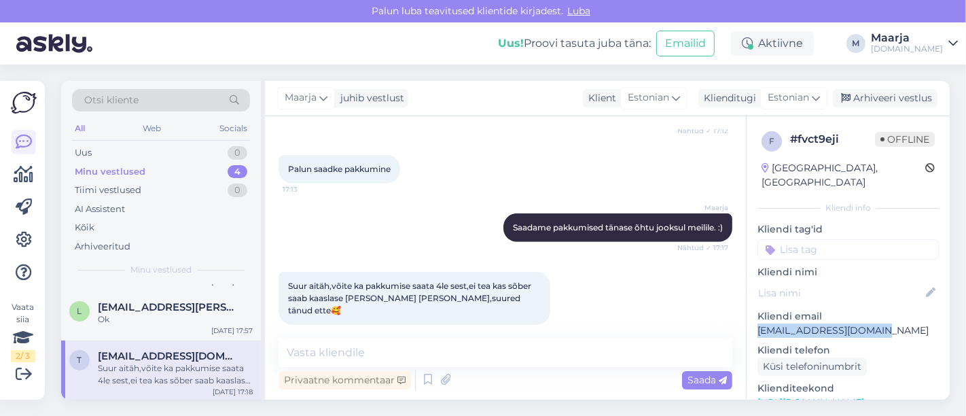
drag, startPoint x: 852, startPoint y: 312, endPoint x: 755, endPoint y: 320, distance: 96.8
click at [755, 320] on div "f # fvct9eji Offline [GEOGRAPHIC_DATA], [GEOGRAPHIC_DATA] Kliendi info Kliendi …" at bounding box center [847, 402] width 203 height 572
copy p "[EMAIL_ADDRESS][DOMAIN_NAME]"
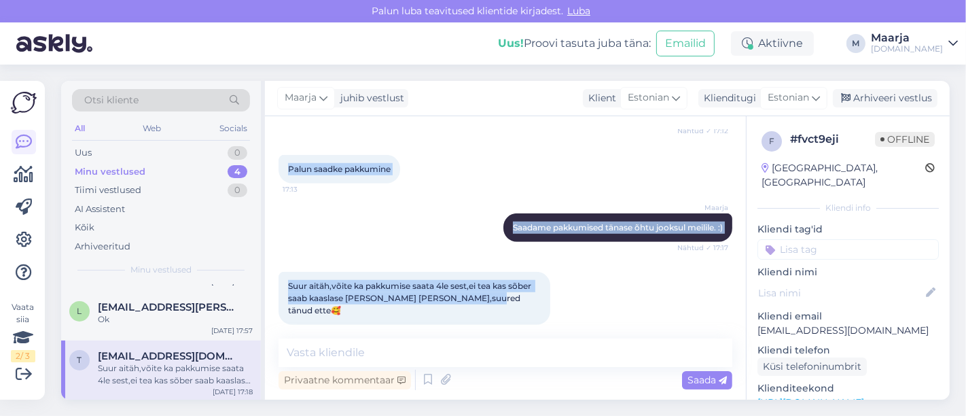
drag, startPoint x: 304, startPoint y: 214, endPoint x: 625, endPoint y: 309, distance: 335.0
click at [633, 306] on div "Vestlus algas [DATE] Tere sooviks Türgi reisi pakkumist 3inimesele 2 eraldi tub…" at bounding box center [511, 228] width 466 height 196
copy div "Lore ipsumdo Sitam conse adipiscin 6elitseddo 8 eiusmo temp in utlab etdo magna…"
click at [412, 363] on textarea at bounding box center [505, 352] width 454 height 29
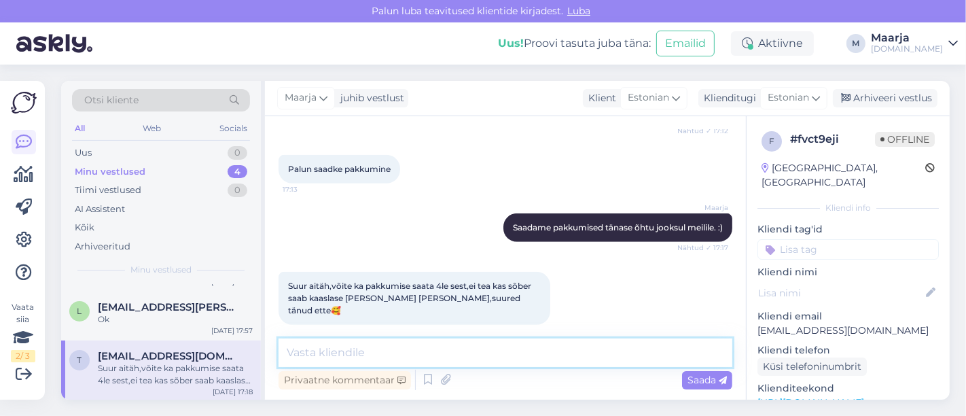
click at [354, 359] on textarea at bounding box center [505, 352] width 454 height 29
type textarea "pakkumine saadetud."
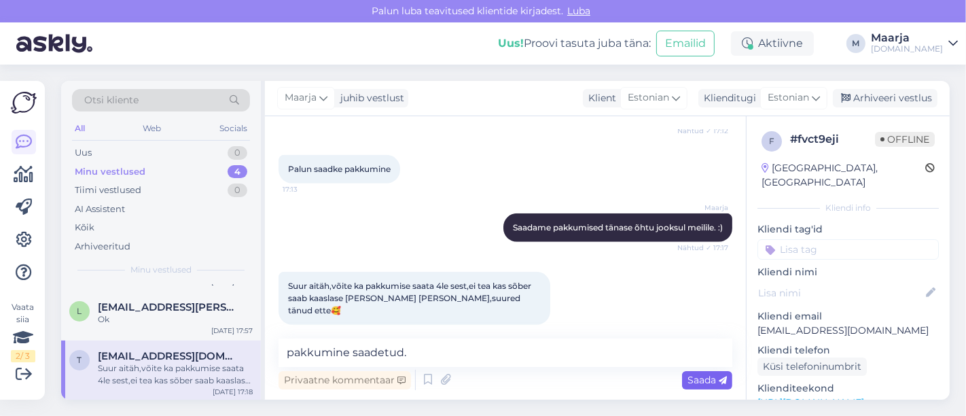
click at [702, 377] on span "Saada" at bounding box center [706, 380] width 39 height 12
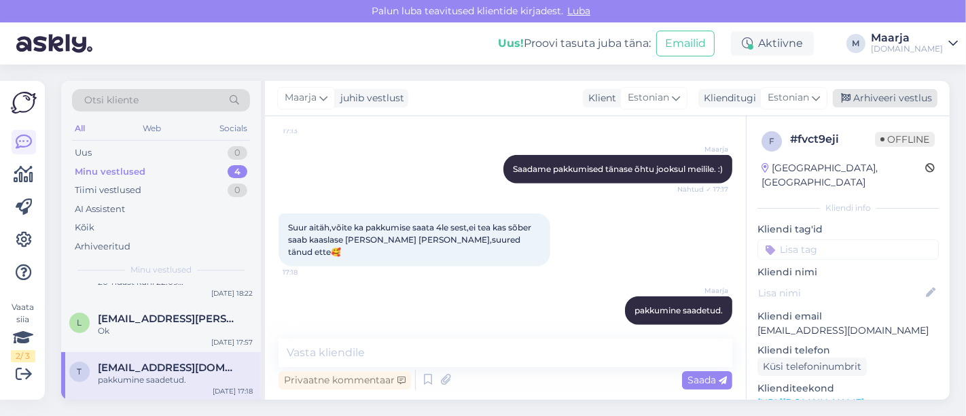
click at [918, 94] on div "Arhiveeri vestlus" at bounding box center [885, 98] width 105 height 18
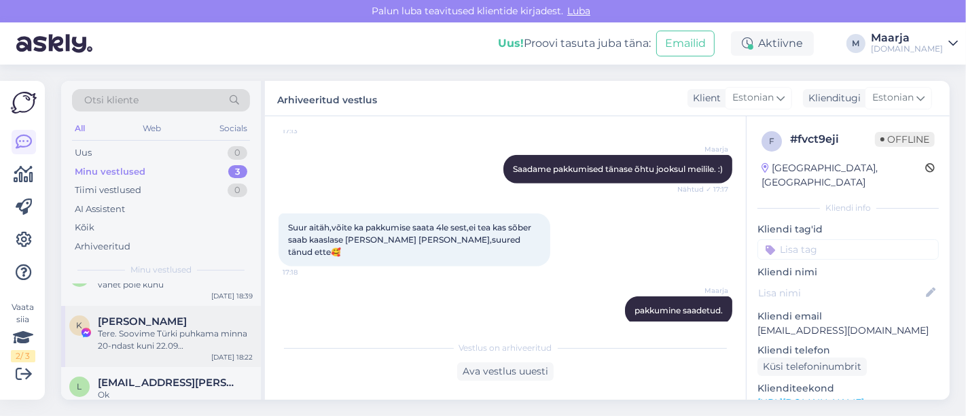
scroll to position [42, 0]
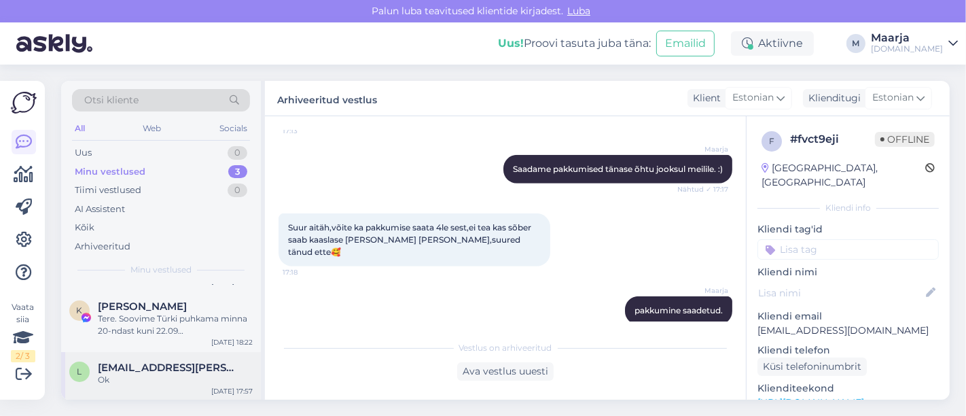
click at [192, 367] on span "[EMAIL_ADDRESS][PERSON_NAME][DOMAIN_NAME]" at bounding box center [168, 367] width 141 height 12
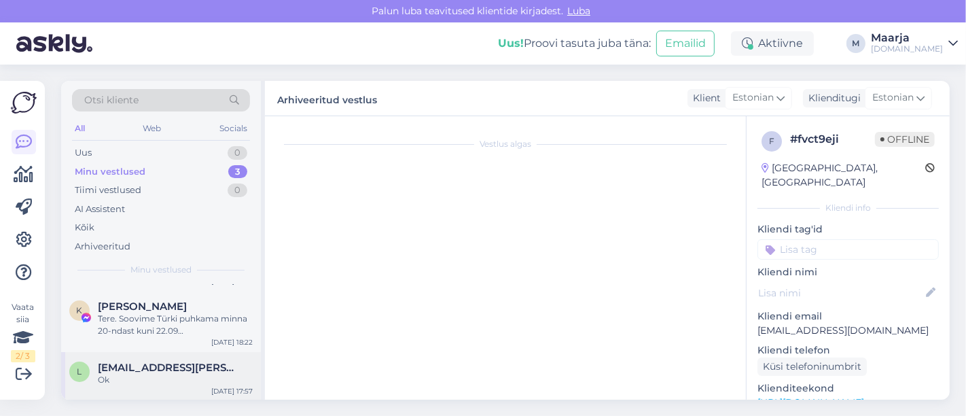
scroll to position [329, 0]
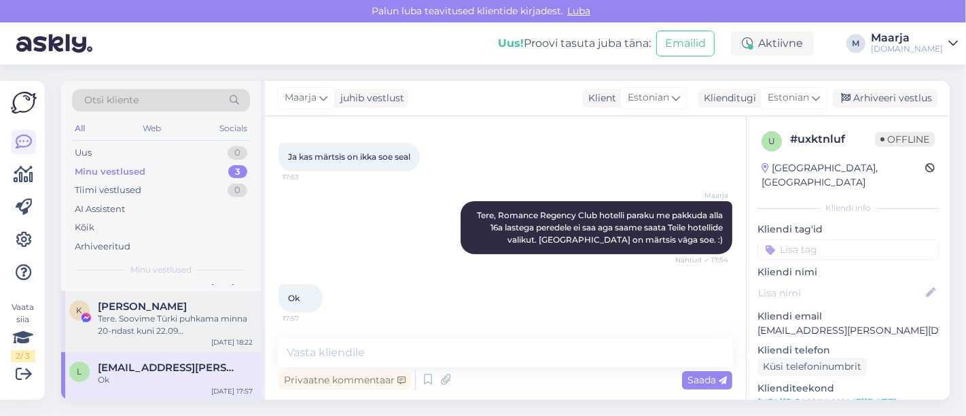
click at [157, 338] on div "K [PERSON_NAME] Tere. Soovime Türki puhkama minna 20-ndast kuni 22.09 väljumise…" at bounding box center [161, 321] width 200 height 61
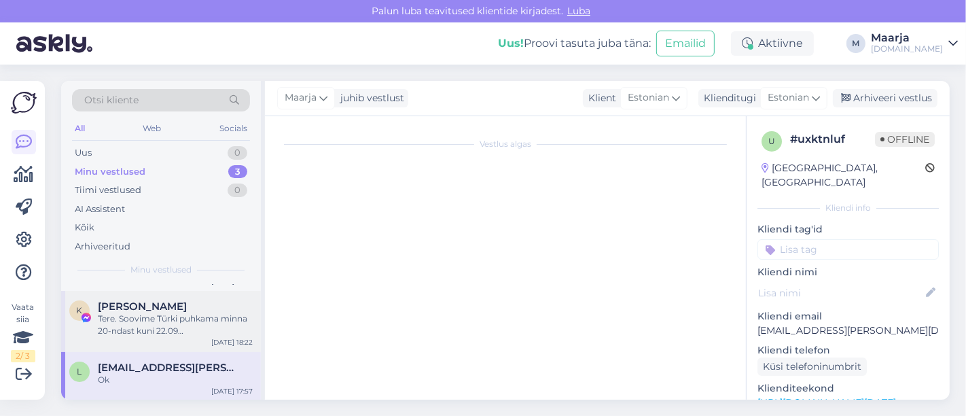
scroll to position [0, 0]
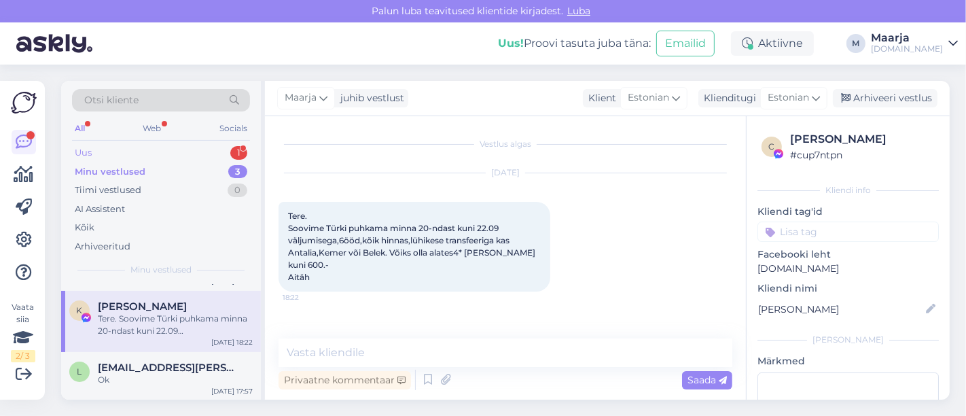
click at [122, 155] on div "Uus 1" at bounding box center [161, 152] width 178 height 19
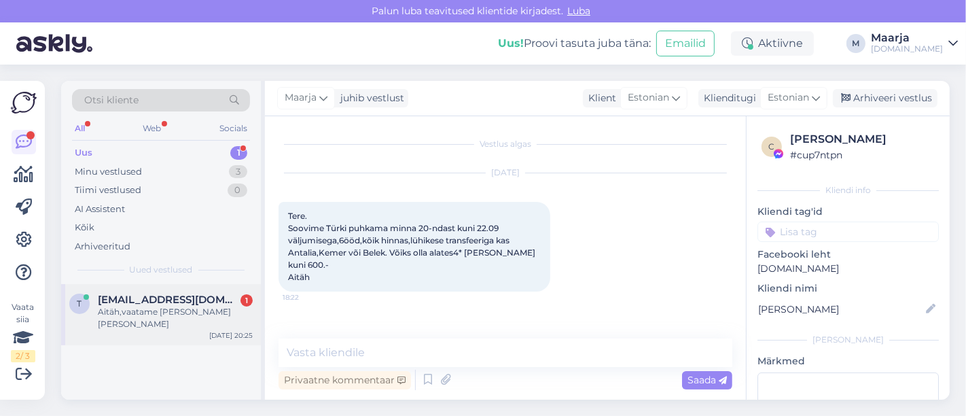
click at [151, 317] on div "t [EMAIL_ADDRESS][DOMAIN_NAME] 1 Aitäh,vaatame [PERSON_NAME] [PERSON_NAME] [DAT…" at bounding box center [161, 314] width 200 height 61
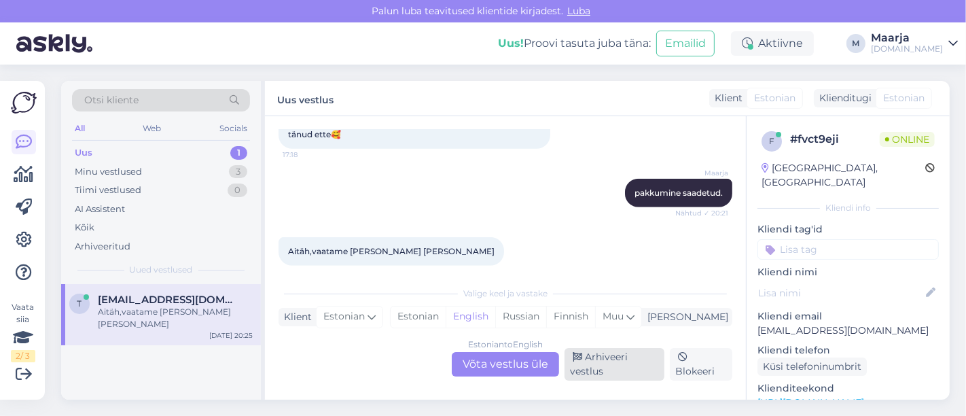
click at [636, 370] on div "Arhiveeri vestlus" at bounding box center [614, 364] width 100 height 33
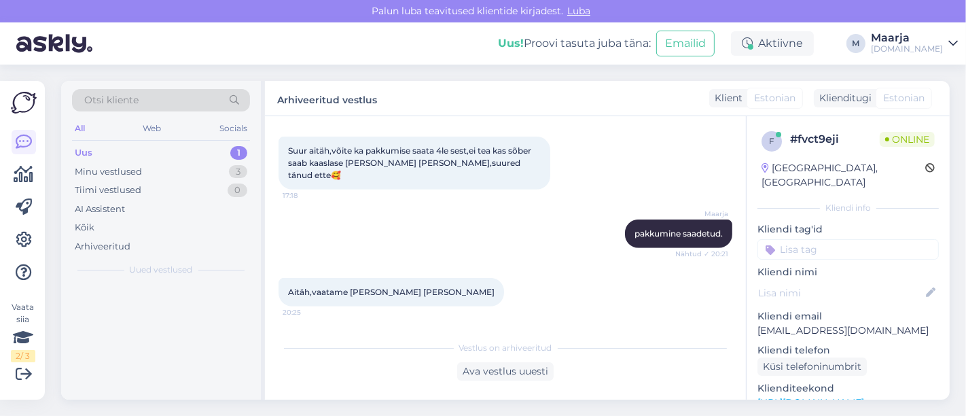
scroll to position [933, 0]
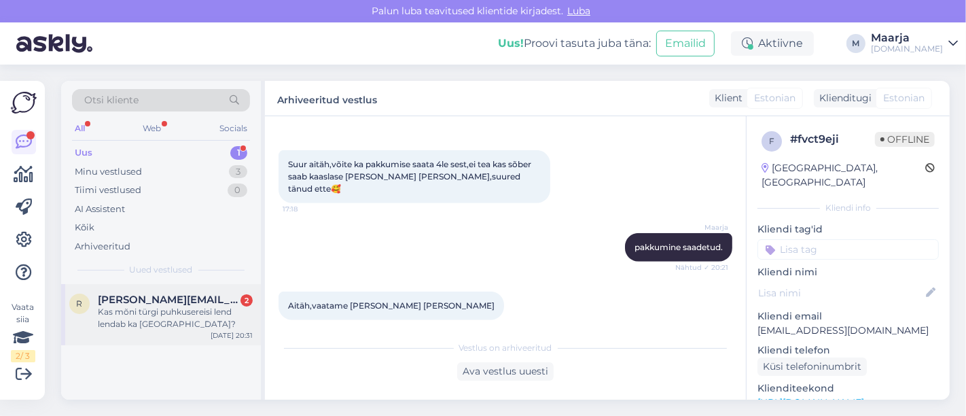
click at [128, 335] on div "r [PERSON_NAME][EMAIL_ADDRESS][DOMAIN_NAME] 2 Kas mõni türgi puhkusereisi lend …" at bounding box center [161, 314] width 200 height 61
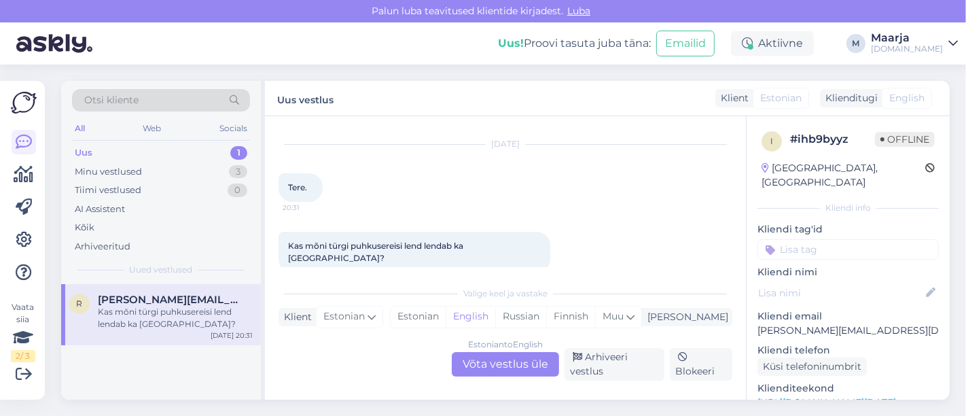
scroll to position [48, 0]
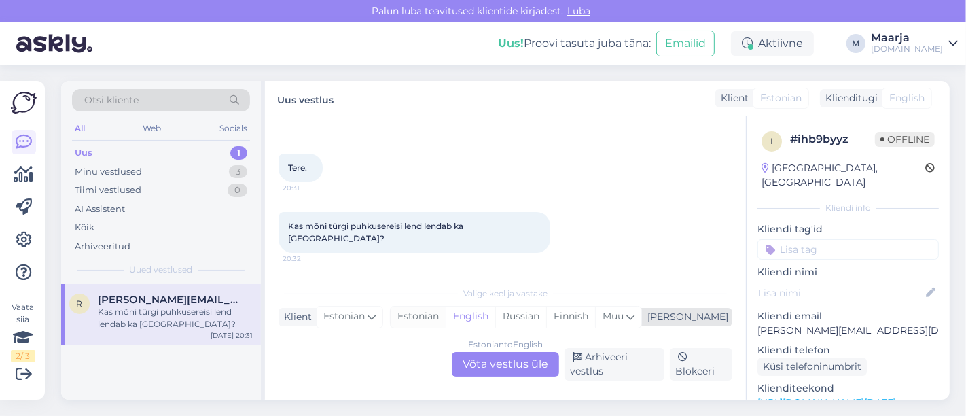
click at [446, 319] on div "Estonian" at bounding box center [417, 316] width 55 height 20
click at [493, 361] on div "Estonian to Estonian Võta vestlus üle" at bounding box center [505, 364] width 107 height 24
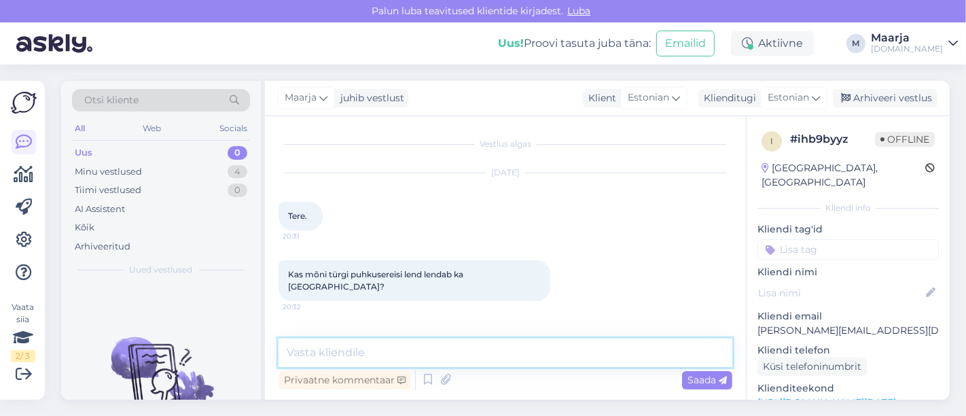
click at [407, 353] on textarea at bounding box center [505, 352] width 454 height 29
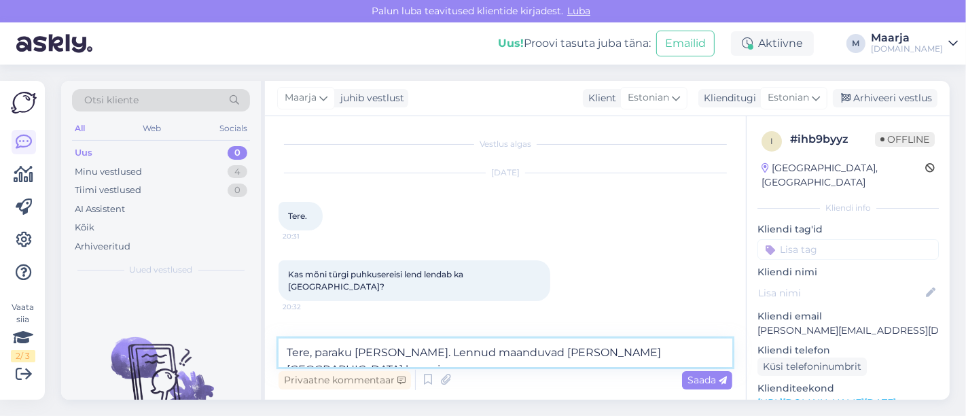
type textarea "Tere, paraku [PERSON_NAME]. Lennud maanduvad [PERSON_NAME] [GEOGRAPHIC_DATA] le…"
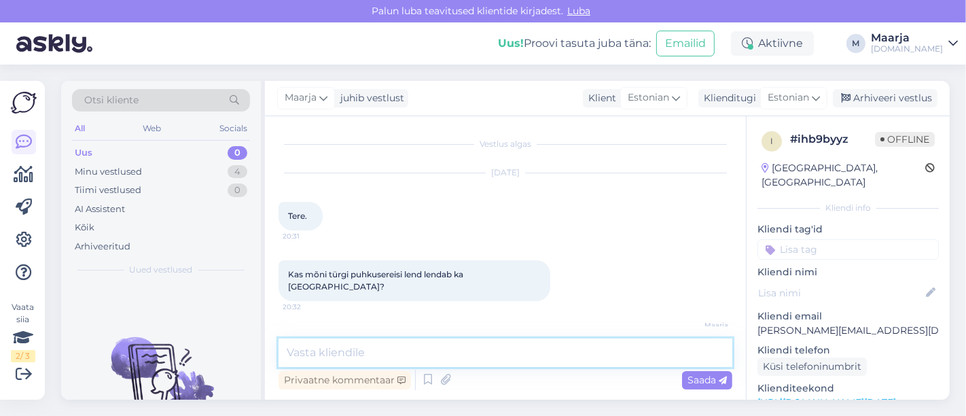
scroll to position [60, 0]
